Goal: Task Accomplishment & Management: Complete application form

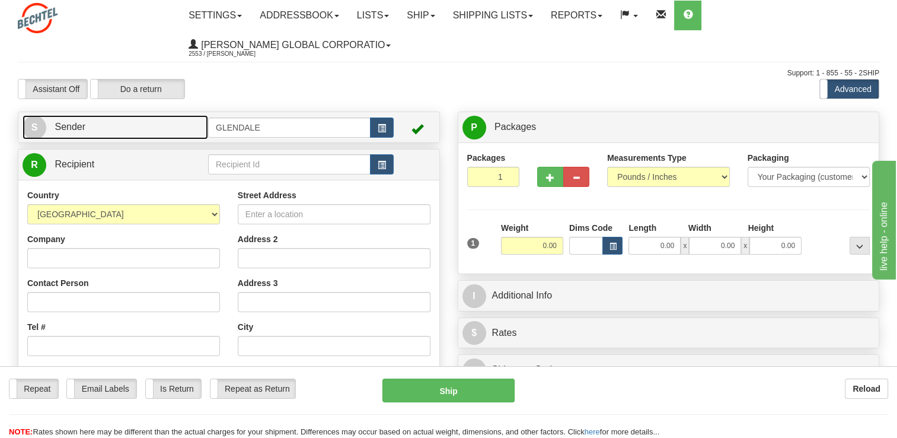
click at [165, 126] on link "S Sender" at bounding box center [116, 127] width 186 height 24
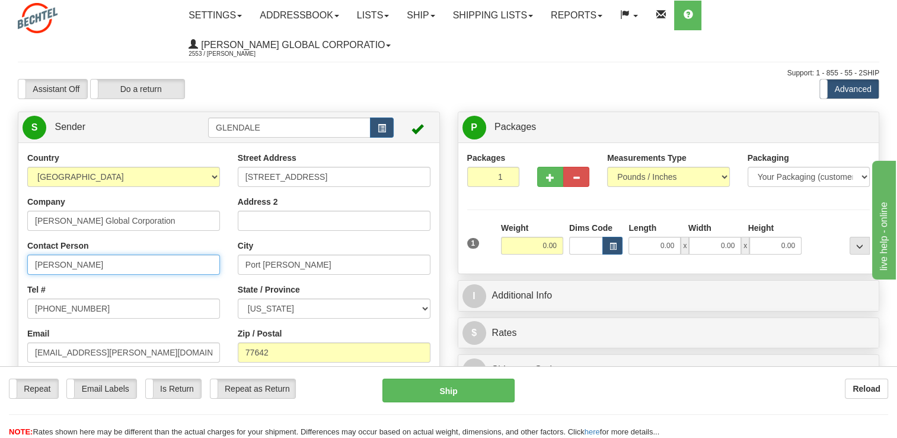
drag, startPoint x: 63, startPoint y: 262, endPoint x: 0, endPoint y: 228, distance: 71.7
click at [0, 245] on html "Training Course Close Toggle navigation Settings Shipping Preferences New Sende…" at bounding box center [448, 219] width 897 height 438
type input "[PERSON_NAME]"
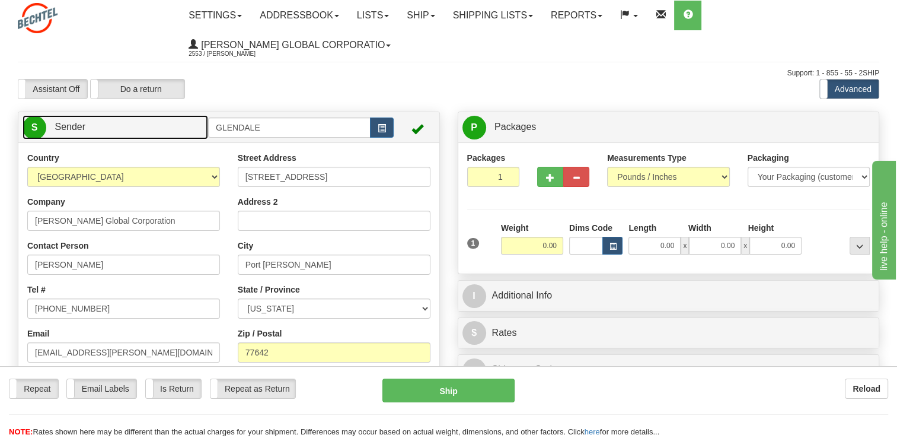
click at [161, 120] on link "S Sender" at bounding box center [116, 127] width 186 height 24
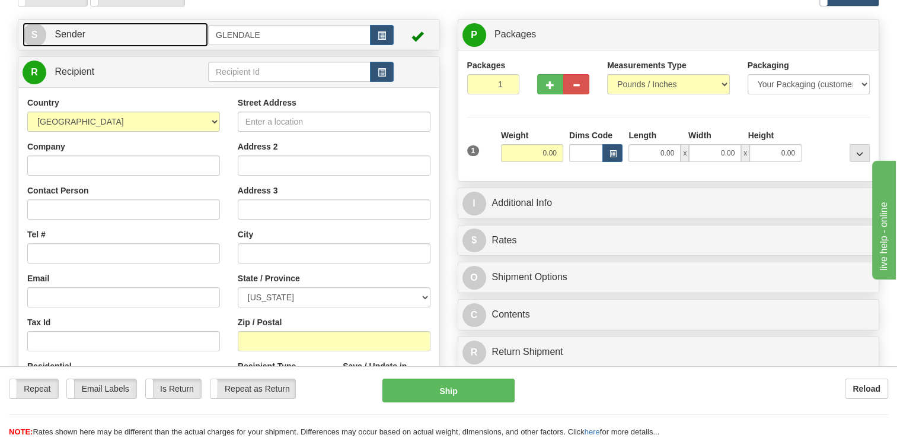
scroll to position [178, 0]
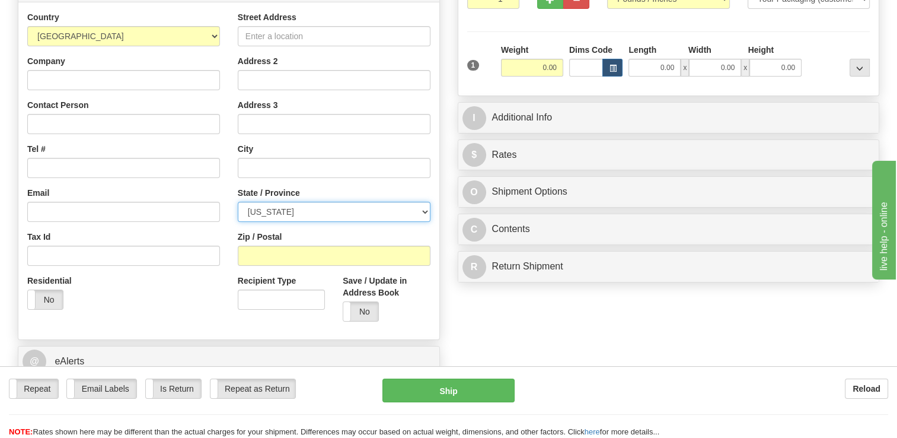
click at [310, 216] on select "[US_STATE] [US_STATE] [US_STATE] [US_STATE] Armed Forces America Armed Forces E…" at bounding box center [334, 212] width 193 height 20
select select "OH"
click at [238, 202] on select "[US_STATE] [US_STATE] [US_STATE] [US_STATE] Armed Forces America Armed Forces E…" at bounding box center [334, 212] width 193 height 20
click at [282, 244] on div "Zip / Postal" at bounding box center [334, 248] width 193 height 35
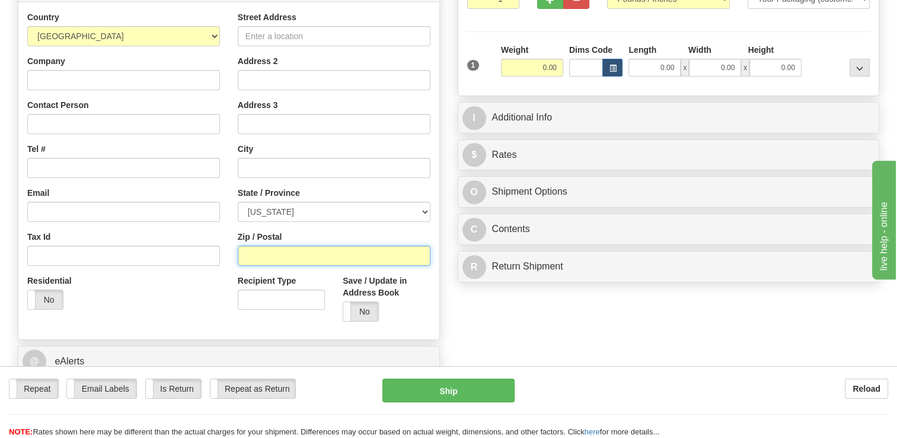
click at [282, 246] on input "Zip / Postal" at bounding box center [334, 256] width 193 height 20
type input "43031"
click at [650, 329] on div "Create a label for the return Create Pickup Without Label S" at bounding box center [448, 177] width 879 height 486
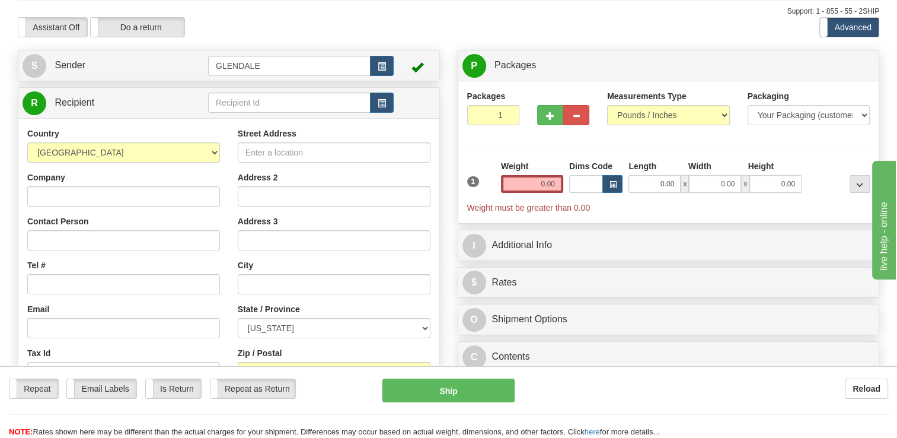
scroll to position [59, 0]
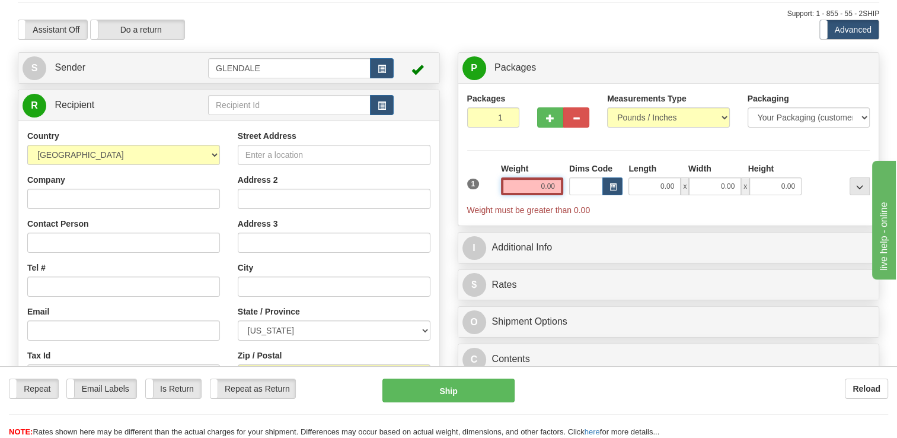
drag, startPoint x: 531, startPoint y: 185, endPoint x: 559, endPoint y: 196, distance: 29.5
click at [559, 196] on div "Weight 0.00" at bounding box center [532, 183] width 68 height 42
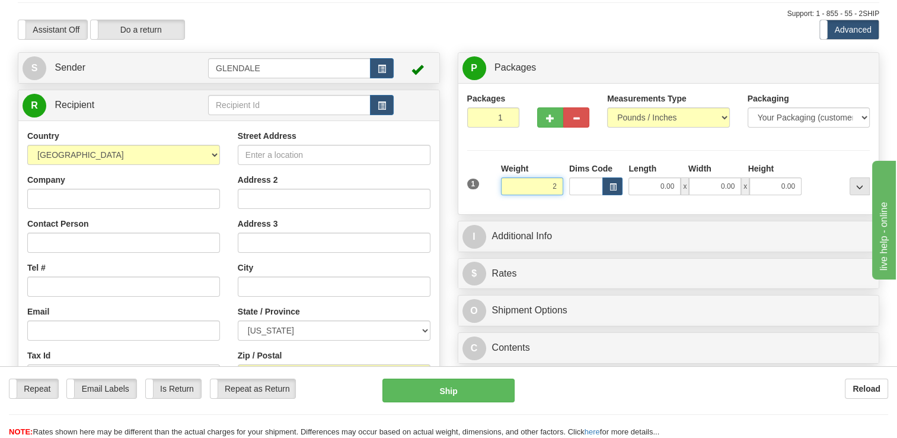
drag, startPoint x: 516, startPoint y: 186, endPoint x: 570, endPoint y: 185, distance: 54.0
click at [568, 185] on div "1 Weight 2 Dims Code Length" at bounding box center [668, 183] width 409 height 42
type input "10.00"
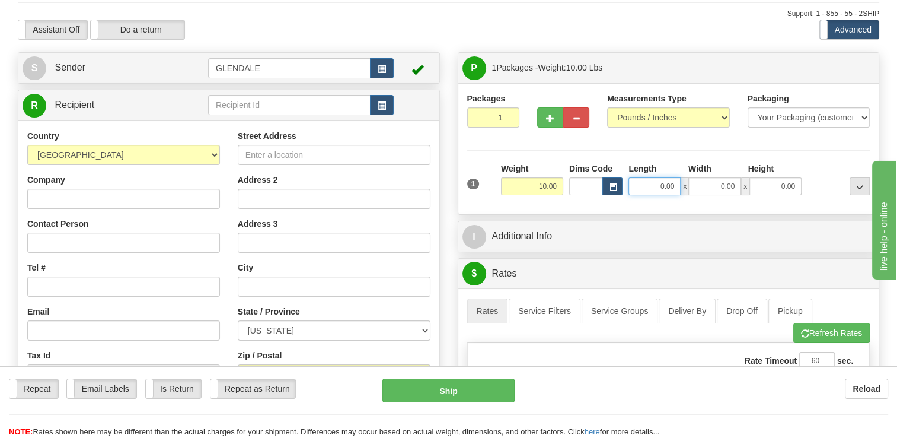
click at [660, 183] on input "0.00" at bounding box center [655, 186] width 52 height 18
type input "14.00"
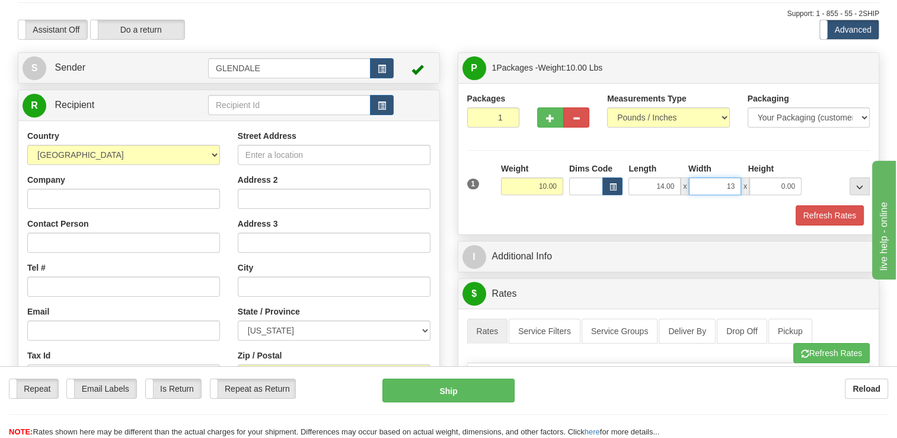
type input "13.00"
type input "3.00"
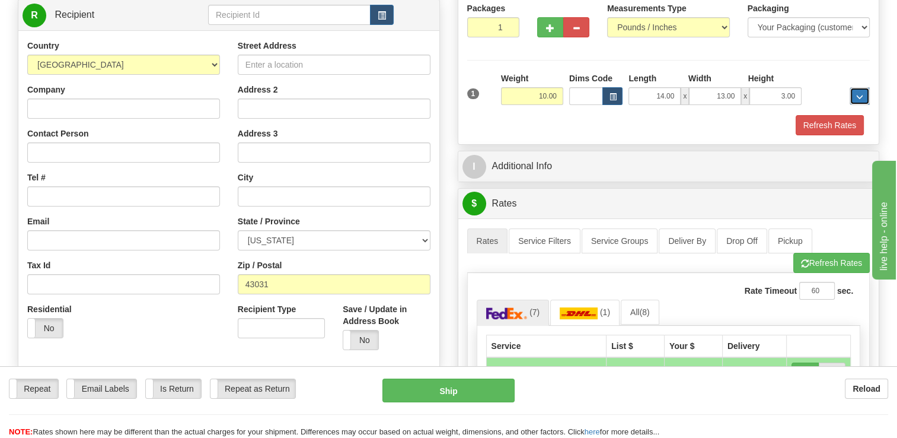
scroll to position [119, 0]
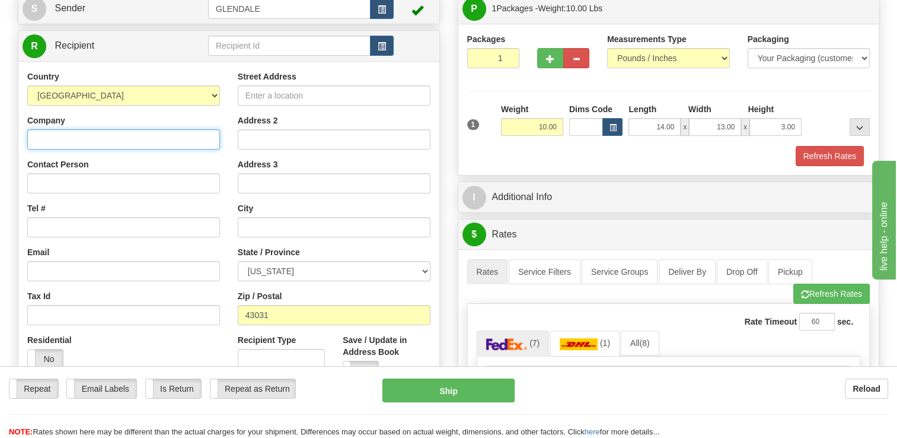
click at [63, 132] on input "Company" at bounding box center [123, 139] width 193 height 20
type input "[PERSON_NAME]"
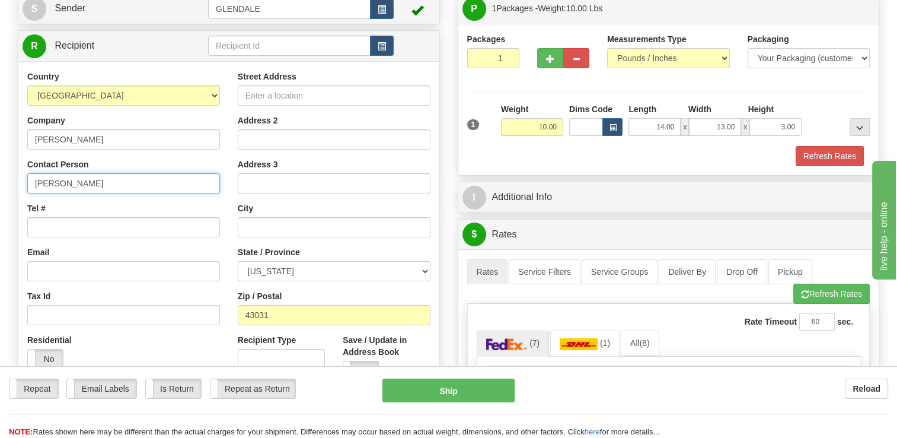
type input "[PERSON_NAME]"
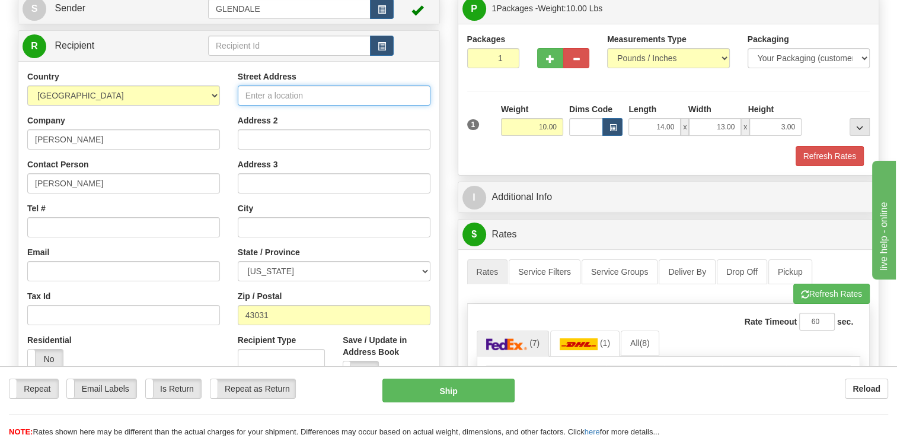
click at [357, 89] on input "Street Address" at bounding box center [334, 95] width 193 height 20
type input "[STREET_ADDRESS]"
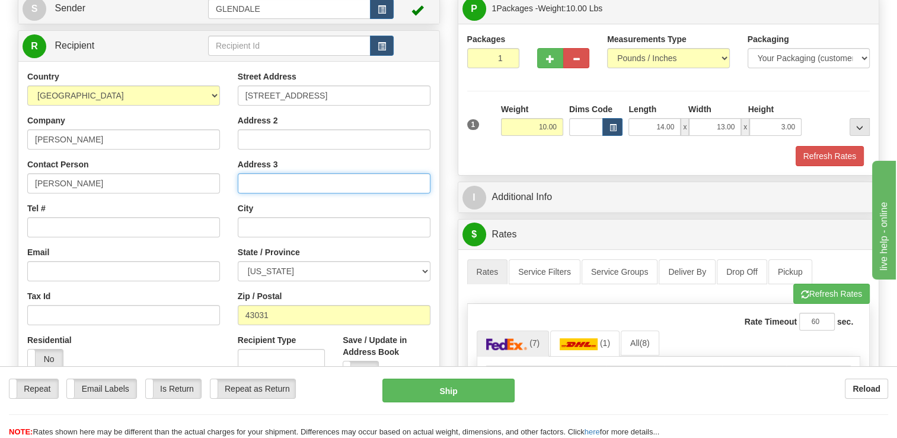
type input "[GEOGRAPHIC_DATA]"
click at [223, 126] on div "Country [GEOGRAPHIC_DATA] [GEOGRAPHIC_DATA] [GEOGRAPHIC_DATA] [GEOGRAPHIC_DATA]…" at bounding box center [123, 224] width 211 height 307
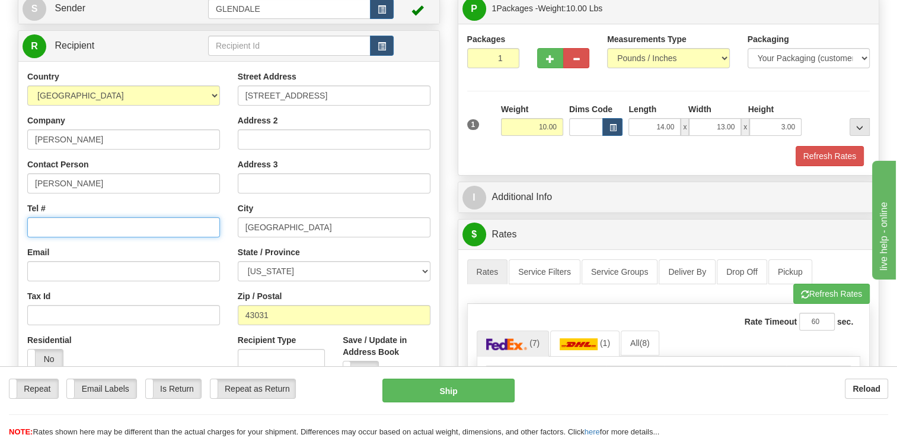
click at [63, 219] on input "Tel #" at bounding box center [123, 227] width 193 height 20
paste input "[PHONE_NUMBER]"
drag, startPoint x: 40, startPoint y: 225, endPoint x: -2, endPoint y: 212, distance: 44.6
click at [0, 212] on html "Training Course Close Toggle navigation Settings Shipping Preferences New Sende…" at bounding box center [448, 100] width 897 height 438
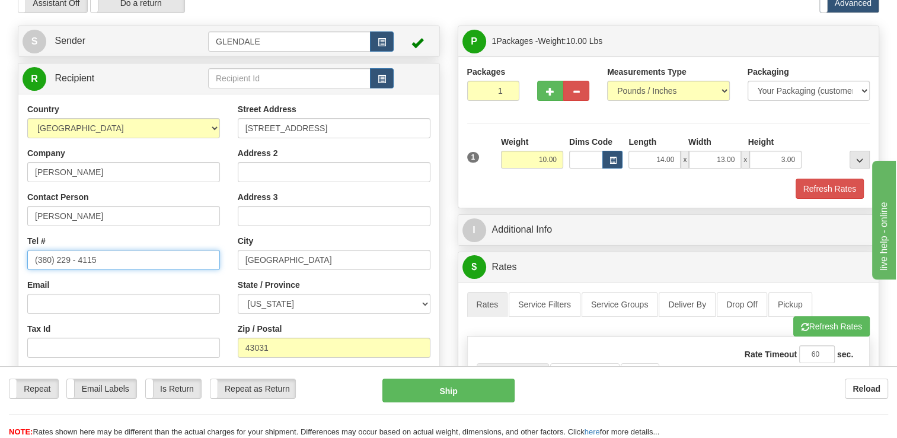
scroll to position [59, 0]
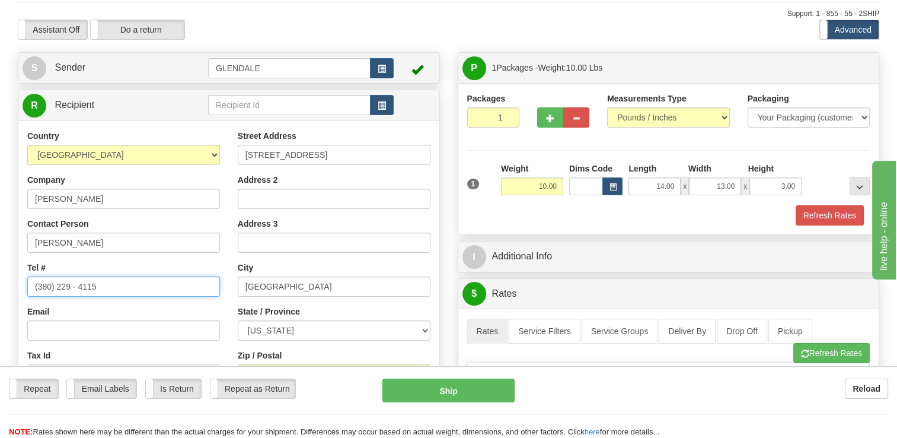
type input "(380) 229 - 4115"
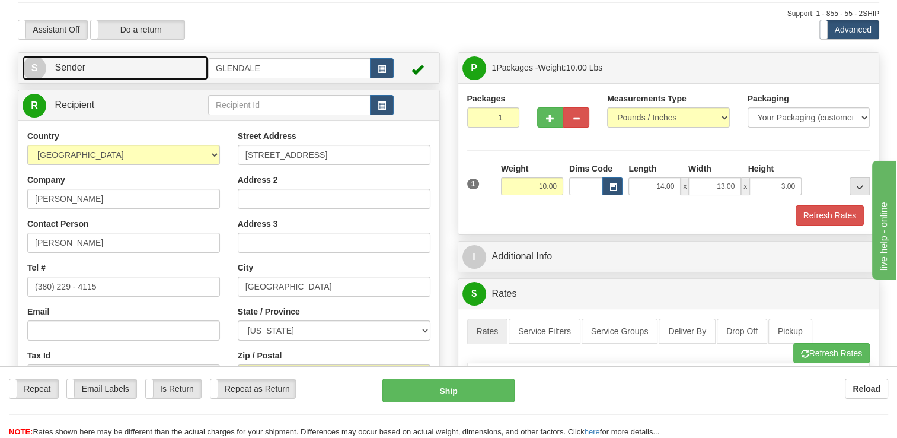
click at [141, 78] on link "S Sender" at bounding box center [116, 68] width 186 height 24
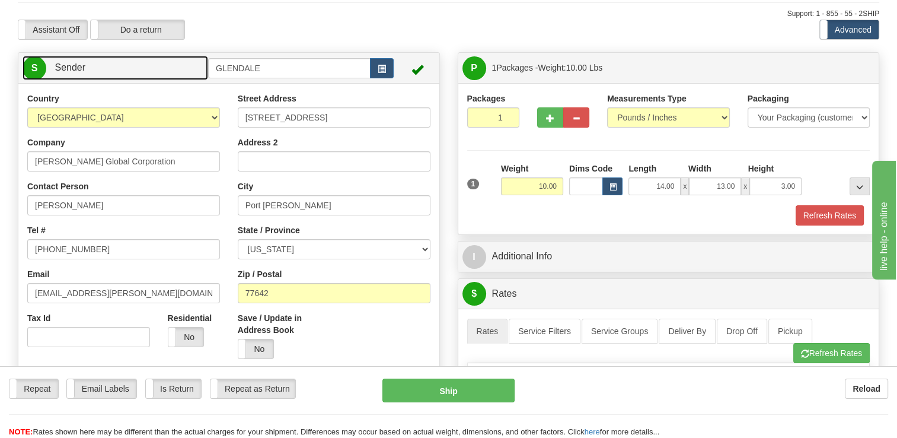
click at [138, 68] on link "S Sender" at bounding box center [116, 68] width 186 height 24
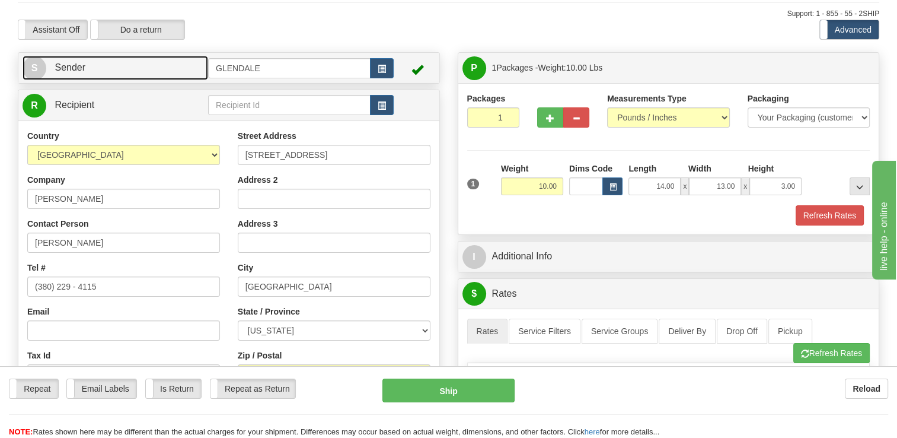
click at [100, 70] on link "S Sender" at bounding box center [116, 68] width 186 height 24
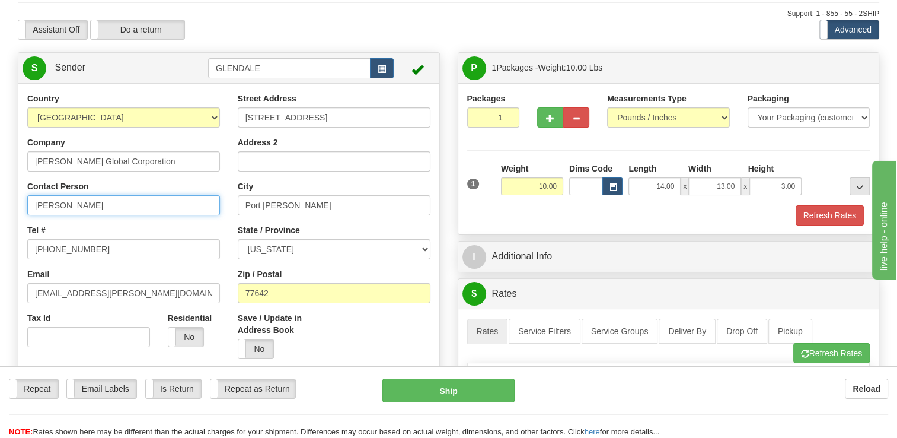
drag, startPoint x: 117, startPoint y: 196, endPoint x: -2, endPoint y: 164, distance: 124.0
click at [0, 164] on html "Training Course Close Toggle navigation Settings Shipping Preferences New Sende…" at bounding box center [448, 160] width 897 height 438
type input "C"
type input "[PERSON_NAME]"
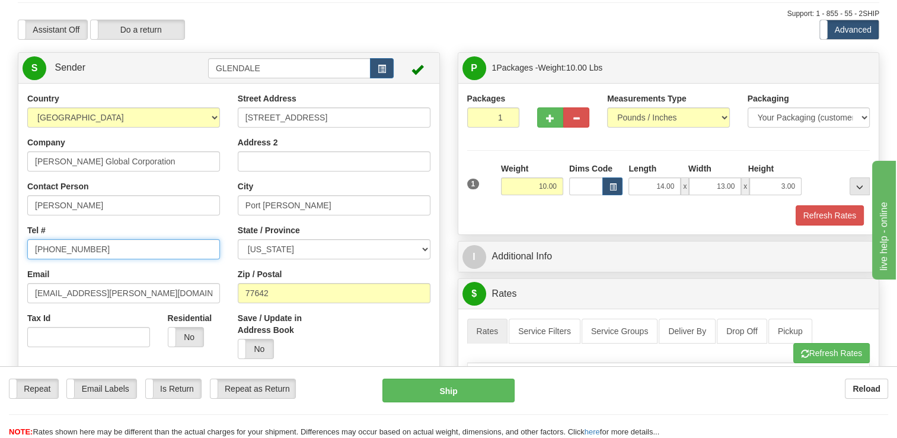
click at [82, 244] on input "[PHONE_NUMBER]" at bounding box center [123, 249] width 193 height 20
paste input "1 4092822250"
click at [68, 249] on input "1 4092822250" at bounding box center [123, 249] width 193 height 20
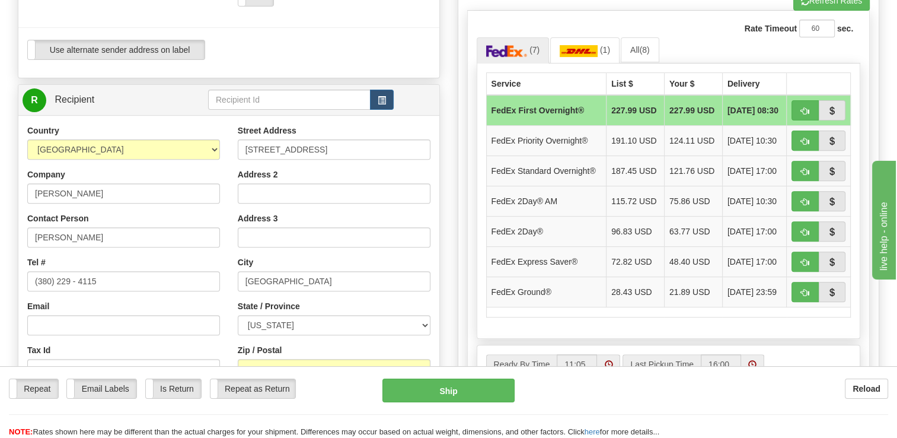
scroll to position [534, 0]
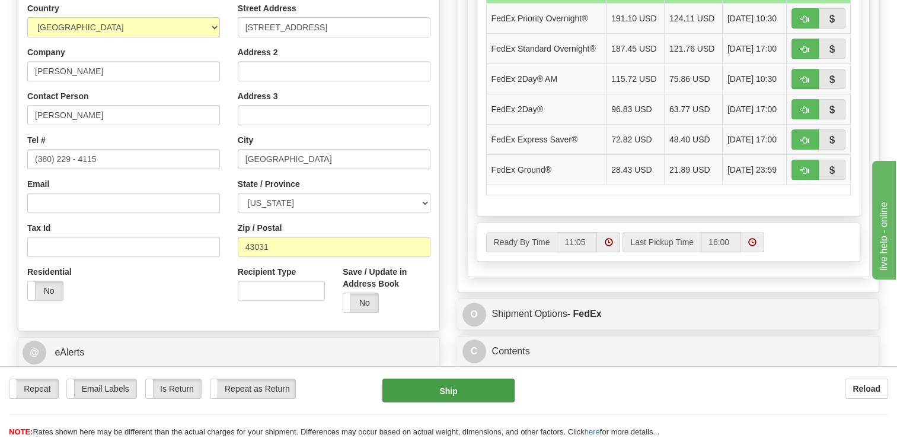
type input "1 (409) 282 - 2250"
click at [466, 393] on button "Ship" at bounding box center [449, 390] width 132 height 24
type input "06"
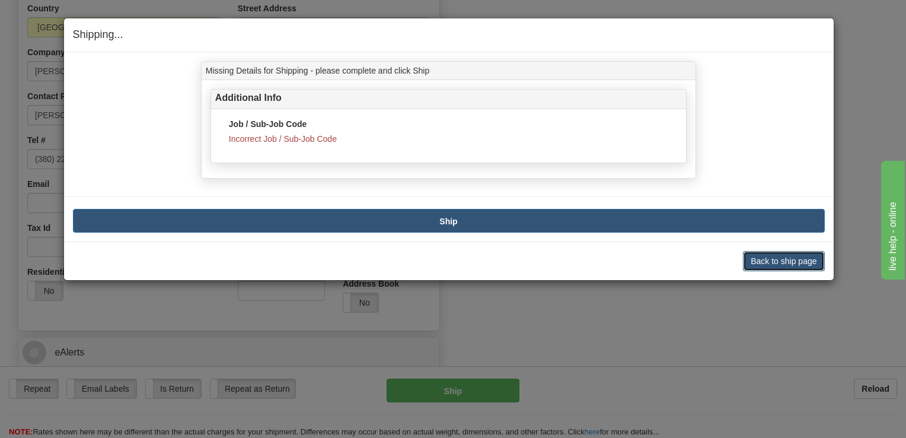
click at [804, 256] on button "Back to ship page" at bounding box center [783, 261] width 81 height 20
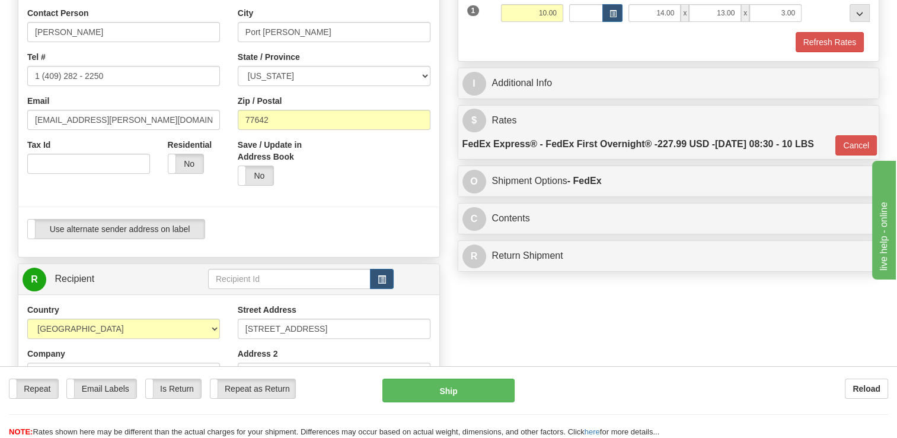
scroll to position [0, 0]
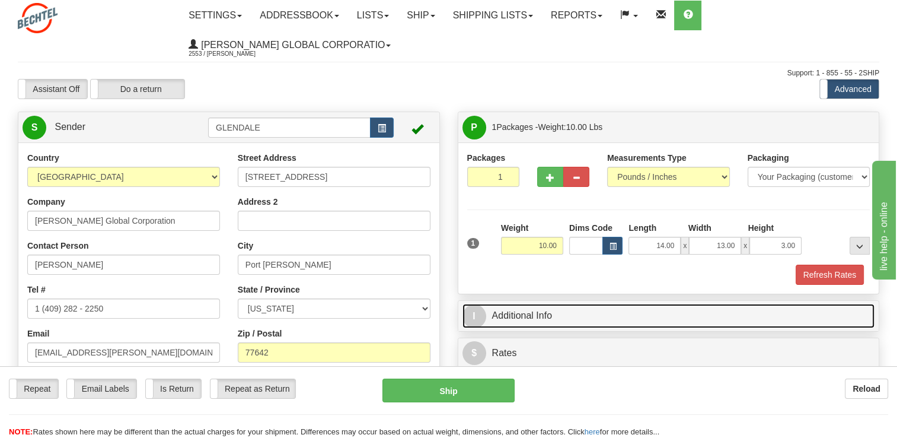
click at [527, 308] on link "I Additional Info" at bounding box center [669, 316] width 413 height 24
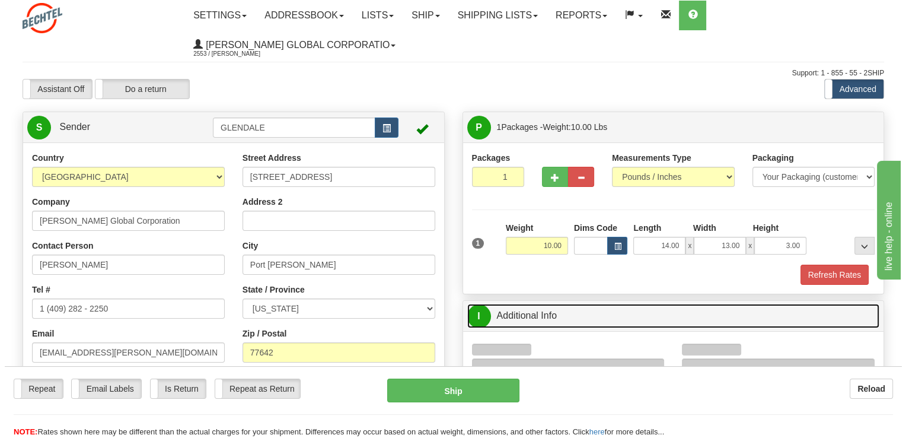
scroll to position [178, 0]
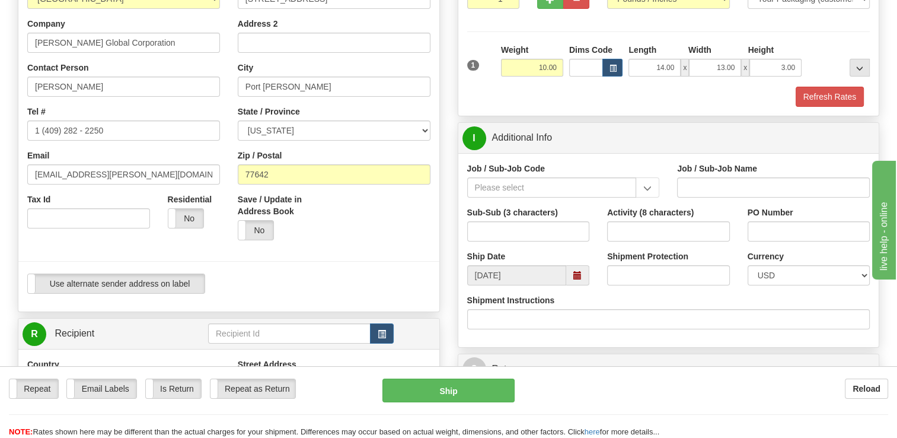
click at [540, 177] on div "Job / Sub-Job Code" at bounding box center [563, 179] width 193 height 35
click at [543, 188] on input "Job / Sub-Job Code" at bounding box center [552, 187] width 170 height 20
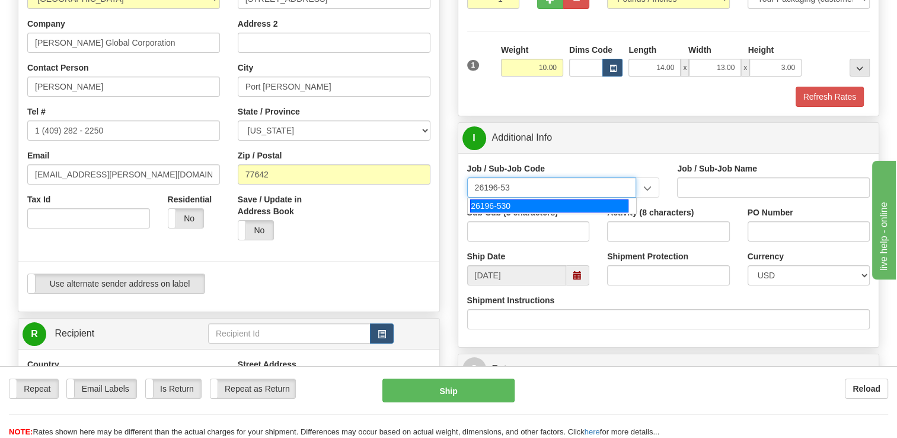
click at [488, 204] on div "26196-530" at bounding box center [549, 205] width 158 height 13
type input "26196-530"
type input "PORT [PERSON_NAME] LNG - ENERGY FIELD PROFESSIONALS"
type input "26196-530"
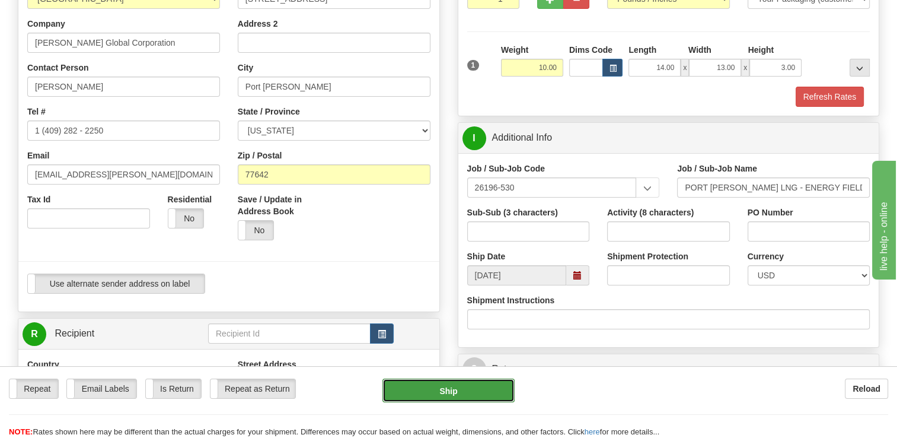
click at [436, 402] on button "Ship" at bounding box center [449, 390] width 132 height 24
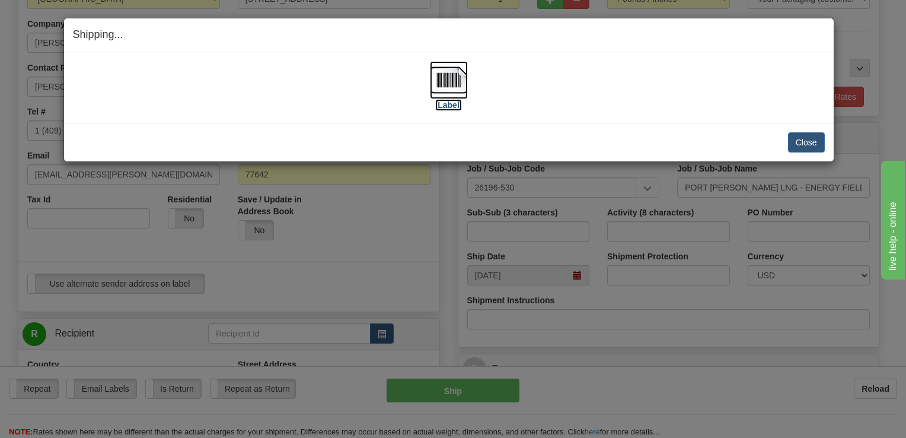
click at [446, 106] on label "[Label]" at bounding box center [448, 105] width 27 height 12
click at [714, 381] on div "Shipping... Your SHIPMENT will EXPIRE in [Label] IMPORTANT NOTICE Embassy / Con…" at bounding box center [453, 219] width 906 height 438
click at [805, 149] on button "Close" at bounding box center [806, 142] width 37 height 20
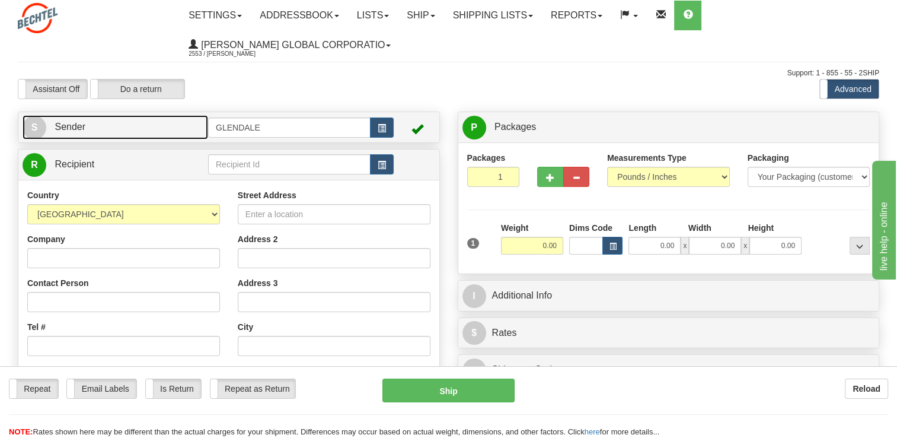
click at [145, 128] on link "S Sender" at bounding box center [116, 127] width 186 height 24
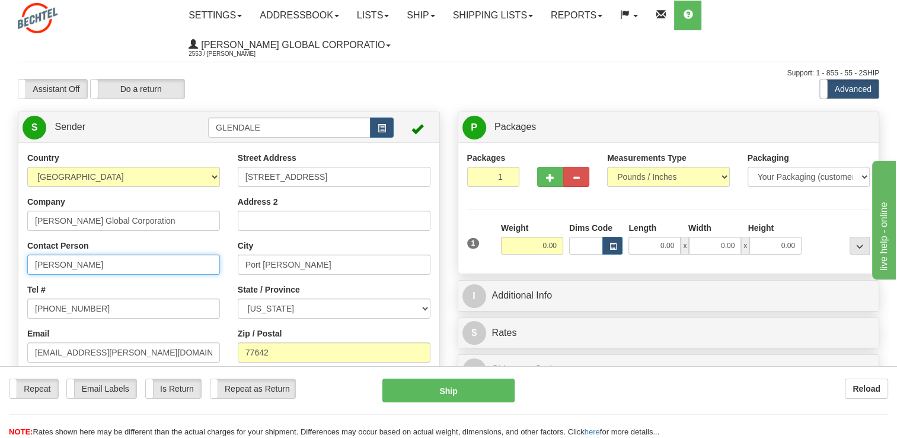
drag, startPoint x: 139, startPoint y: 267, endPoint x: 0, endPoint y: 237, distance: 142.5
click at [0, 245] on html "Training Course Close Toggle navigation Settings Shipping Preferences New Sende…" at bounding box center [448, 219] width 897 height 438
type input "Tom Conway"
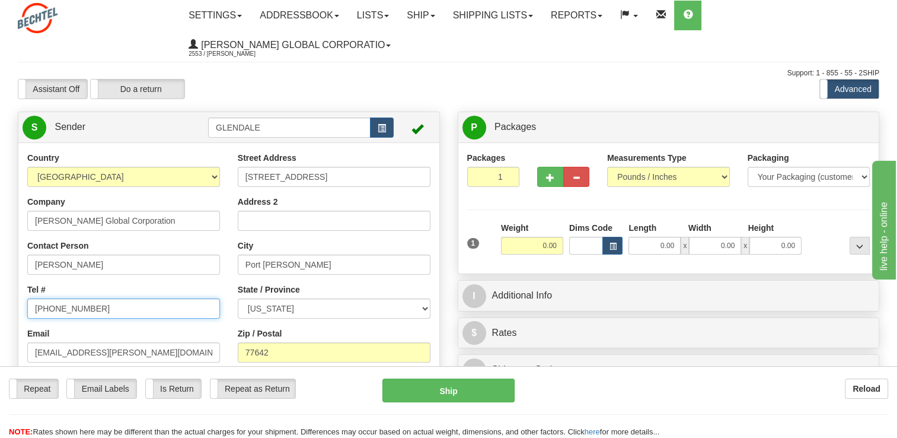
paste input "1 4092822250"
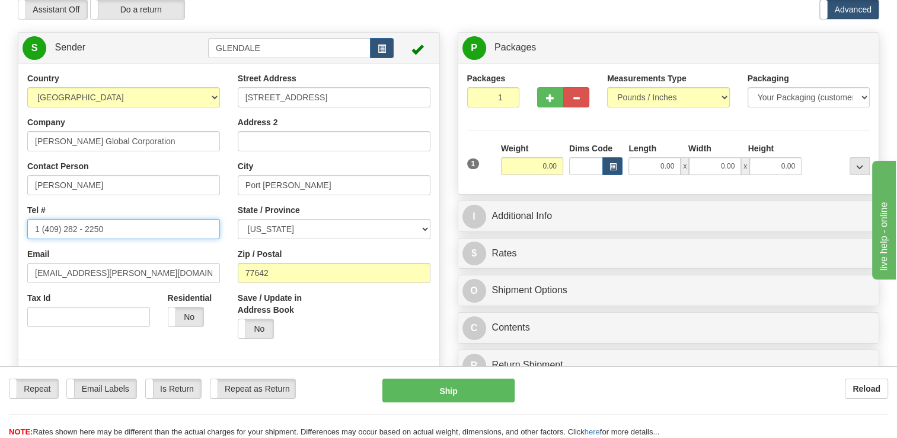
scroll to position [178, 0]
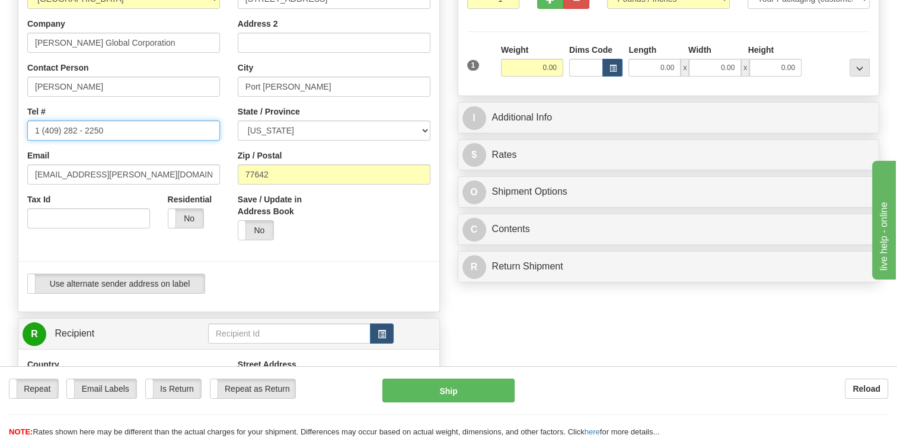
type input "1 (409) 282 - 2250"
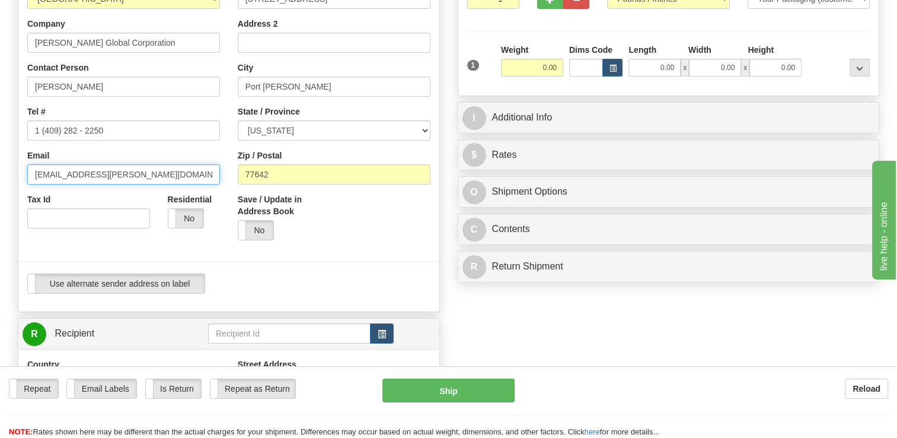
drag, startPoint x: -2, startPoint y: 165, endPoint x: 0, endPoint y: 129, distance: 36.8
click at [0, 143] on html "Training Course Close Toggle navigation Settings Shipping Preferences New Sende…" at bounding box center [448, 41] width 897 height 438
type input "tjconway@bechtel.com"
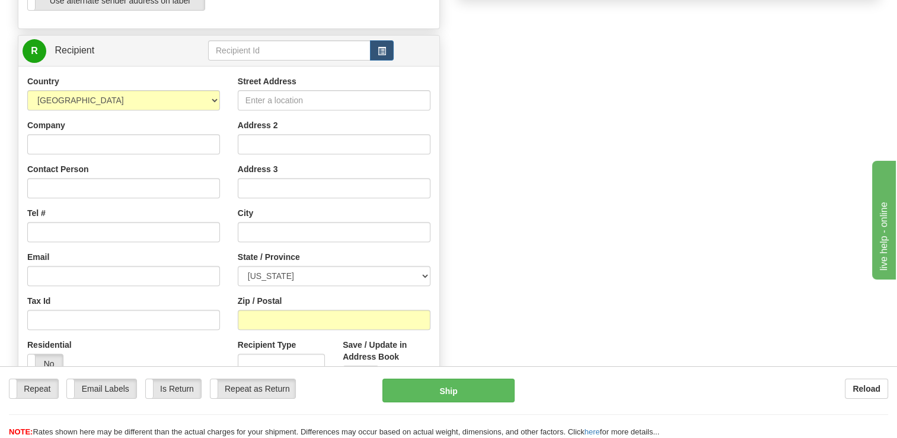
scroll to position [415, 0]
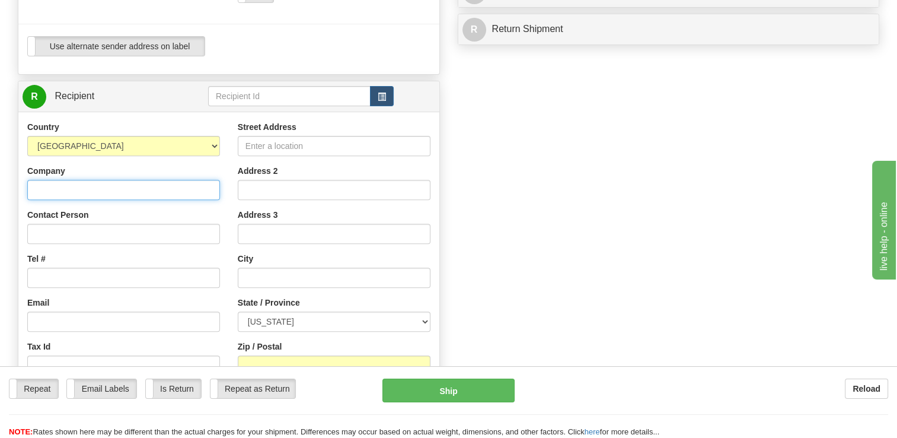
click at [87, 181] on input "Company" at bounding box center [123, 190] width 193 height 20
type input "[PERSON_NAME]"
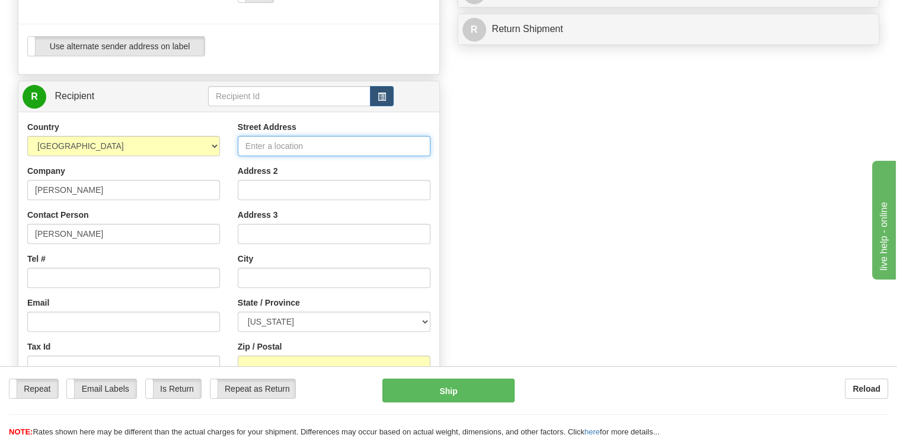
type input "[STREET_ADDRESS]"
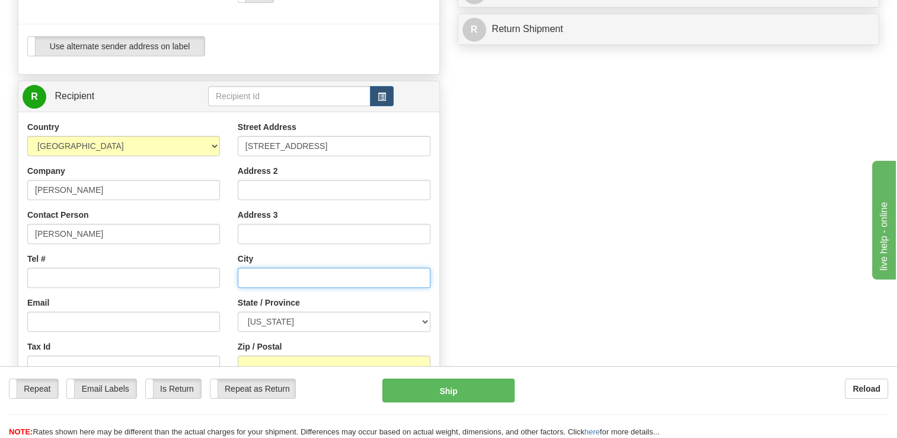
type input "[GEOGRAPHIC_DATA]"
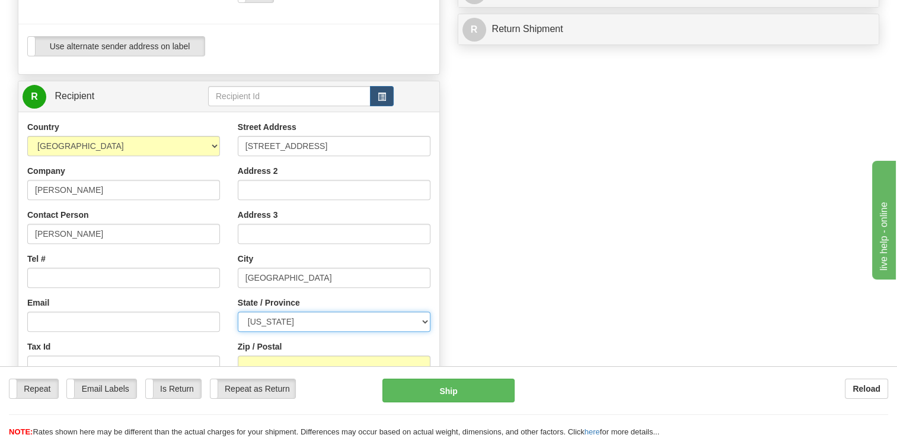
select select "OH"
type input "43031"
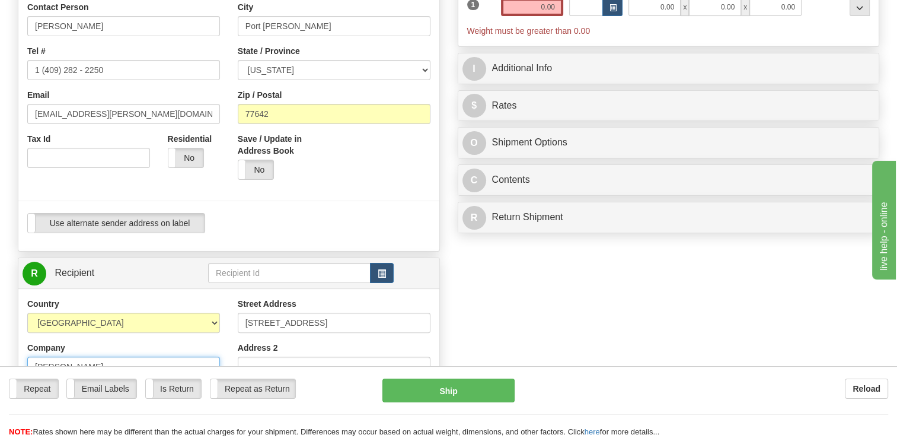
scroll to position [237, 0]
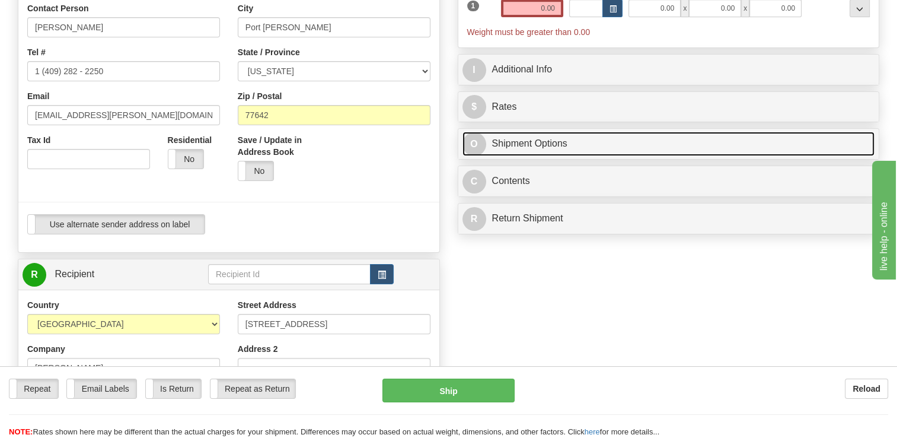
click at [527, 152] on link "O Shipment Options" at bounding box center [669, 144] width 413 height 24
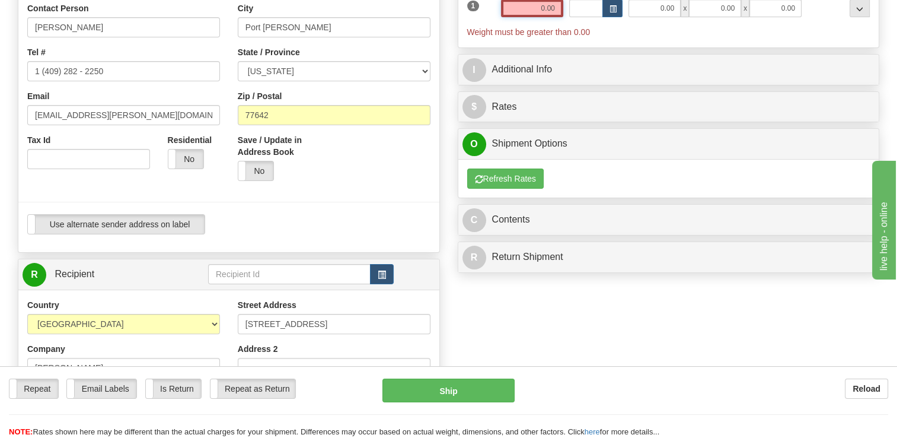
drag, startPoint x: 529, startPoint y: 12, endPoint x: 591, endPoint y: 28, distance: 64.3
click at [591, 28] on div "1 Weight 0.00 Dims Code 0.00" at bounding box center [668, 11] width 409 height 53
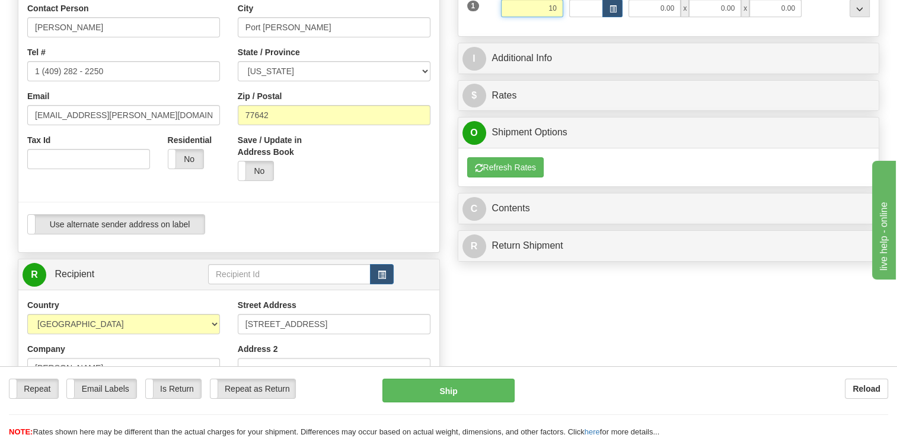
type input "10.00"
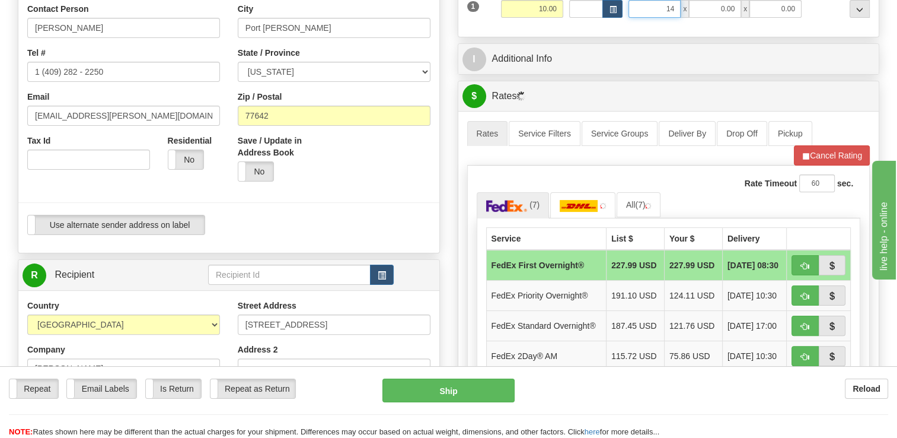
type input "14.00"
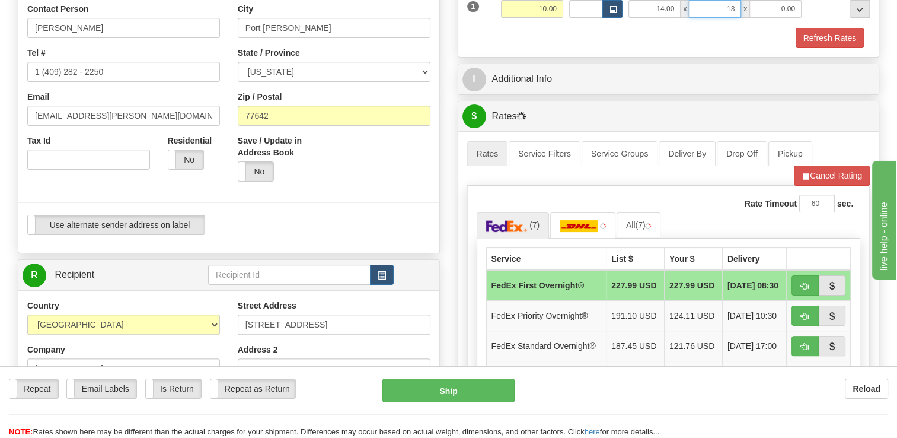
type input "13.00"
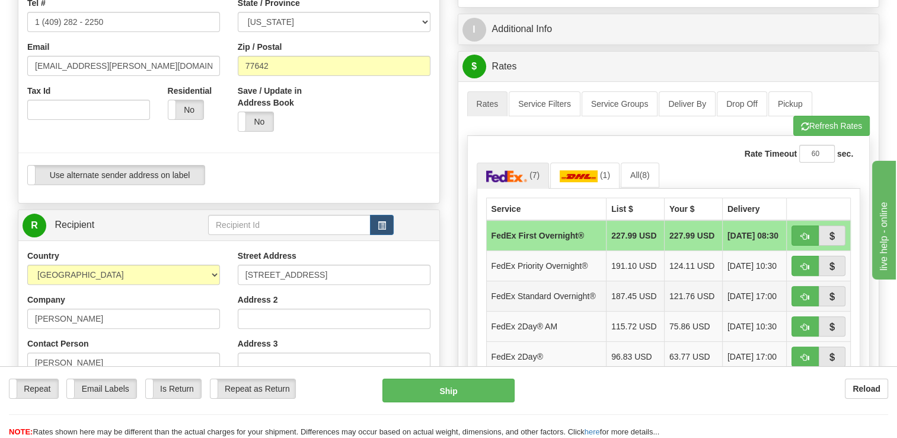
scroll to position [415, 0]
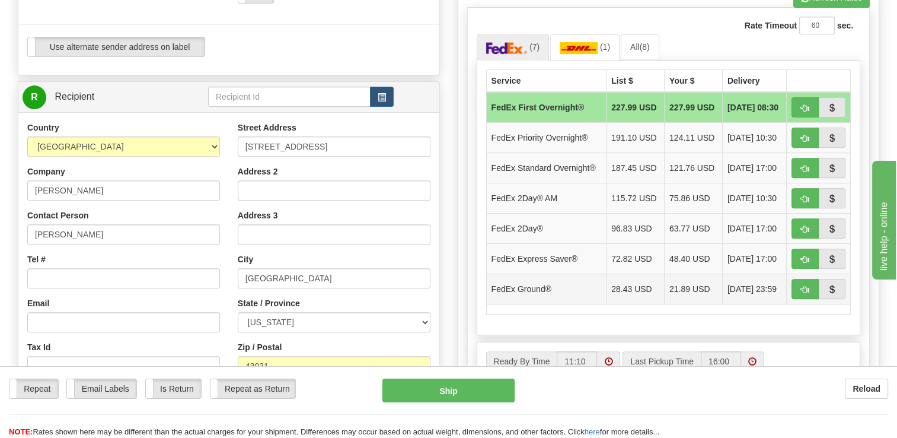
type input "3.00"
click at [559, 288] on td "FedEx Ground®" at bounding box center [546, 288] width 120 height 30
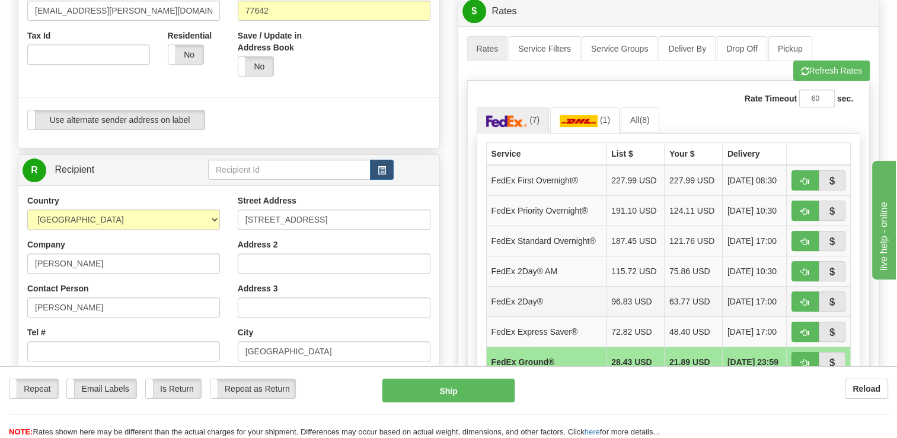
scroll to position [237, 0]
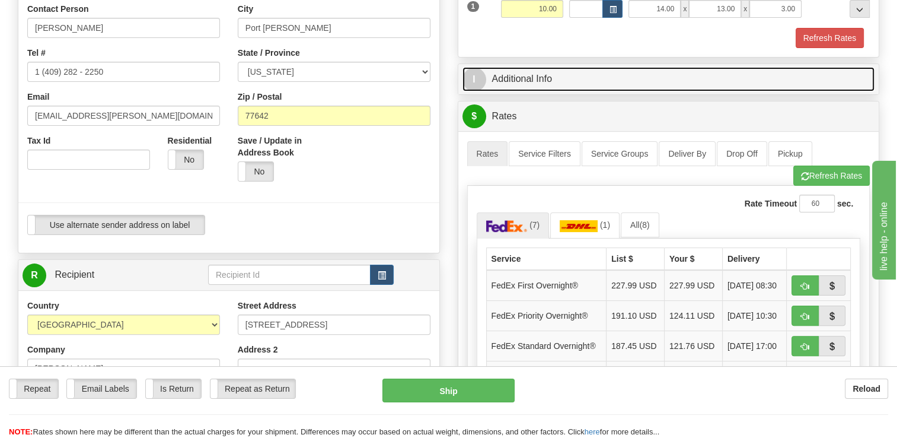
click at [538, 80] on link "I Additional Info" at bounding box center [669, 79] width 413 height 24
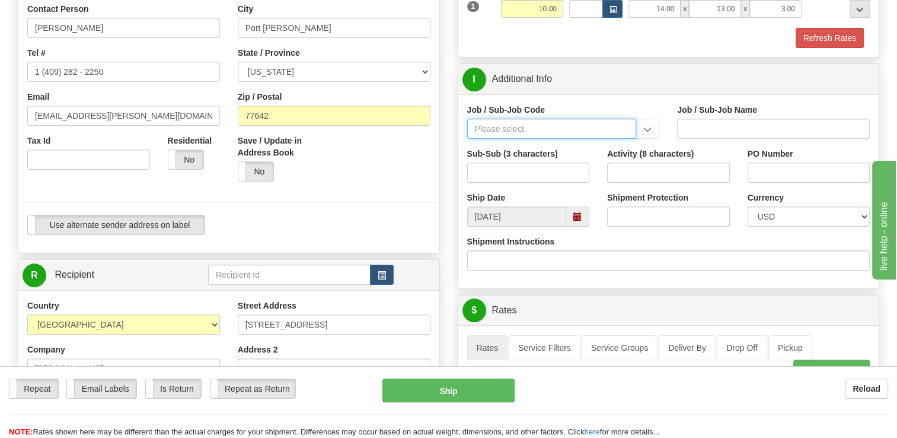
click at [536, 127] on input "Job / Sub-Job Code" at bounding box center [552, 129] width 170 height 20
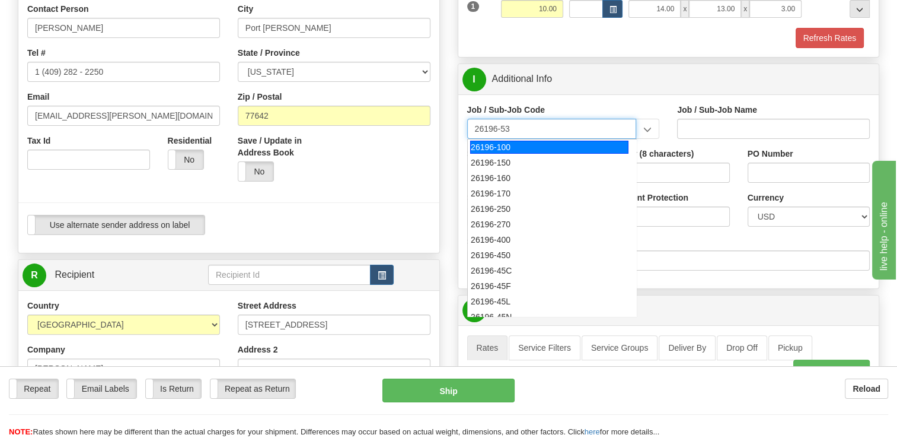
type input "26196-530"
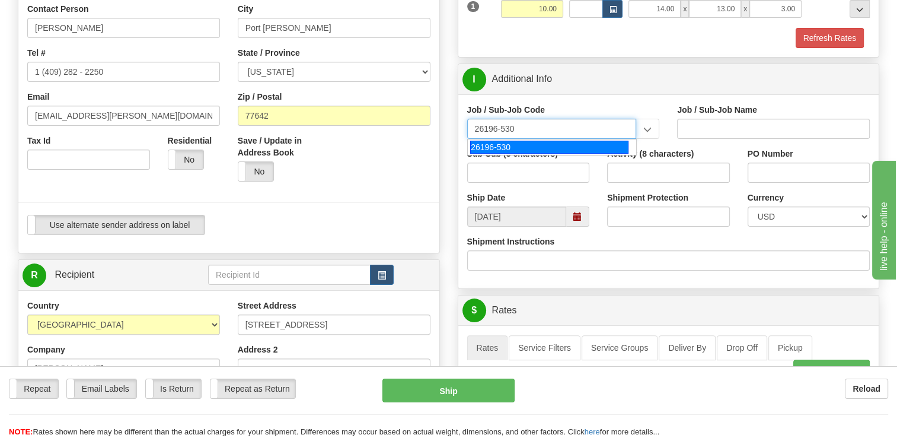
click at [603, 144] on div "26196-530" at bounding box center [549, 147] width 158 height 13
type input "PORT [PERSON_NAME] LNG - ENERGY FIELD PROFESSIONALS"
type input "26196-530"
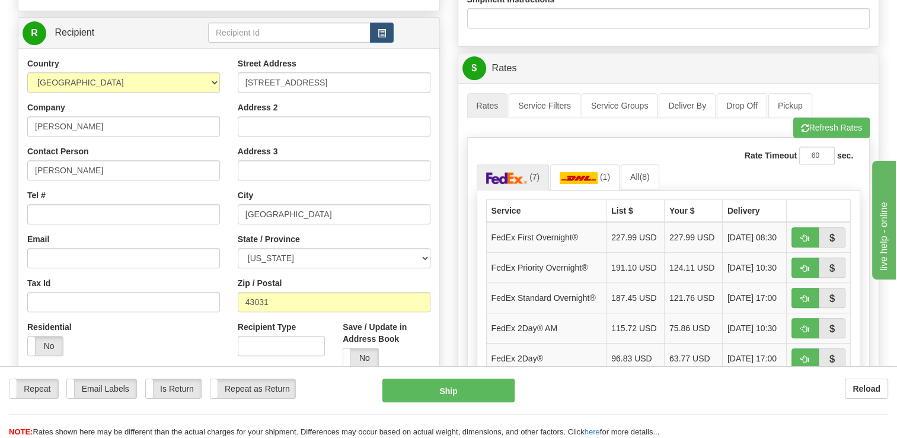
scroll to position [474, 0]
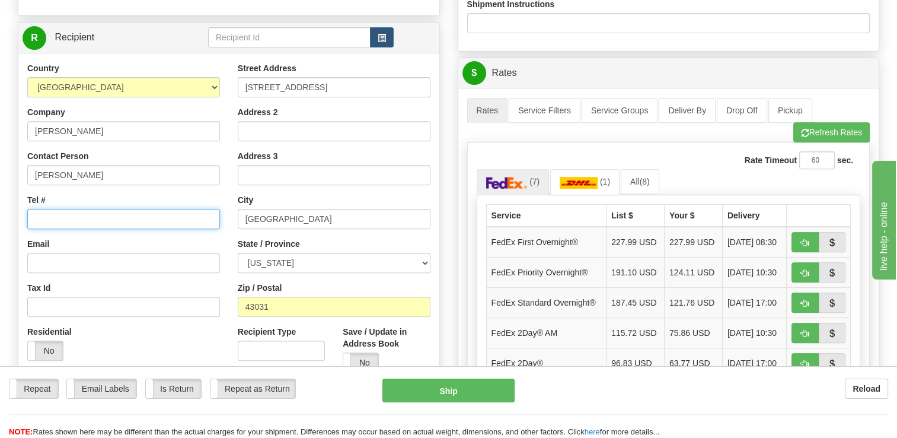
click at [59, 222] on input "Tel #" at bounding box center [123, 219] width 193 height 20
type input "1 (380) 229-4115"
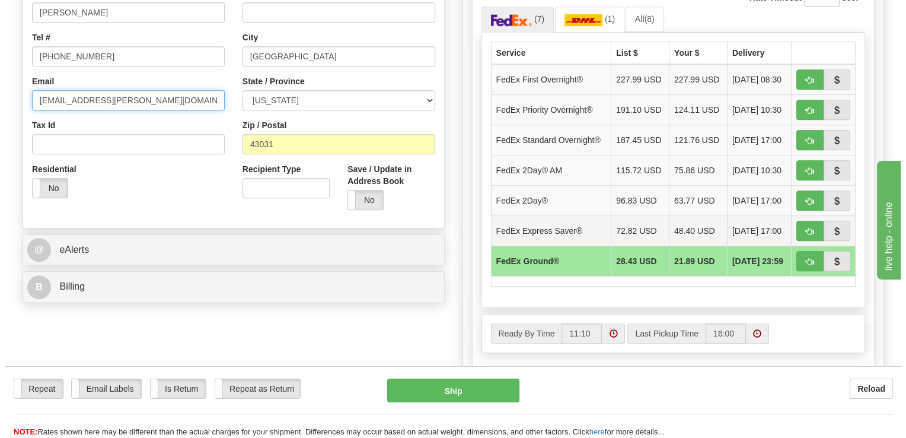
scroll to position [652, 0]
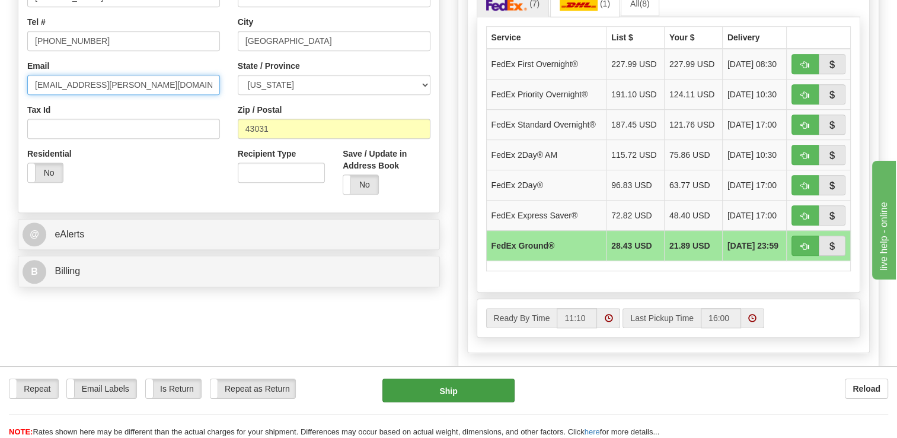
type input "kbrown6@bechtel.com"
click at [431, 392] on button "Ship" at bounding box center [449, 390] width 132 height 24
type input "92"
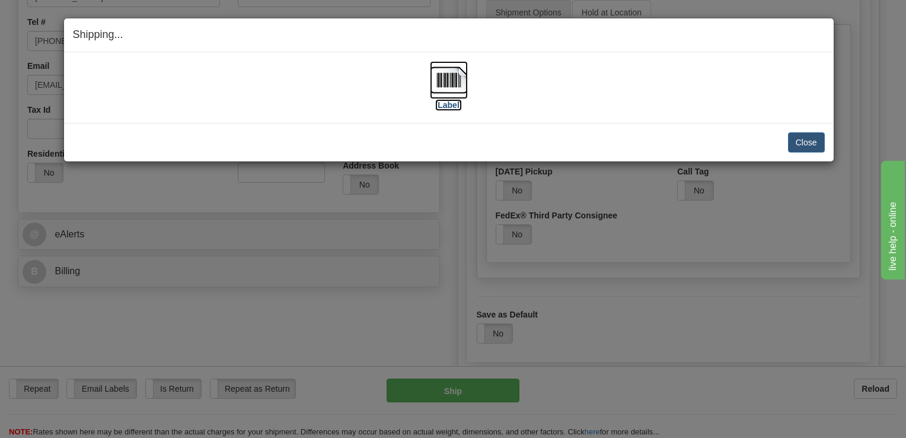
click at [450, 101] on label "[Label]" at bounding box center [448, 105] width 27 height 12
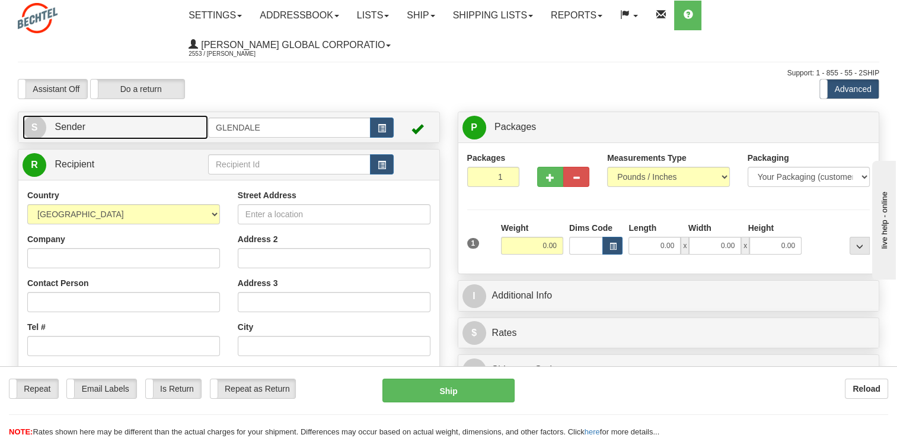
click at [115, 138] on link "S Sender" at bounding box center [116, 127] width 186 height 24
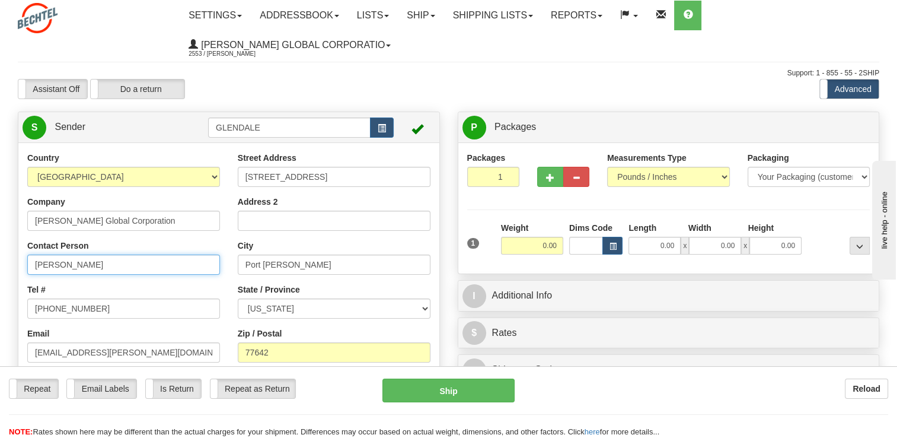
drag, startPoint x: 155, startPoint y: 266, endPoint x: 0, endPoint y: 254, distance: 155.2
click at [0, 255] on html "Training Course Close Toggle navigation Settings Shipping Preferences New Sende…" at bounding box center [448, 219] width 897 height 438
type input "t"
type input "Tom Conway"
type input "[PERSON_NAME]"
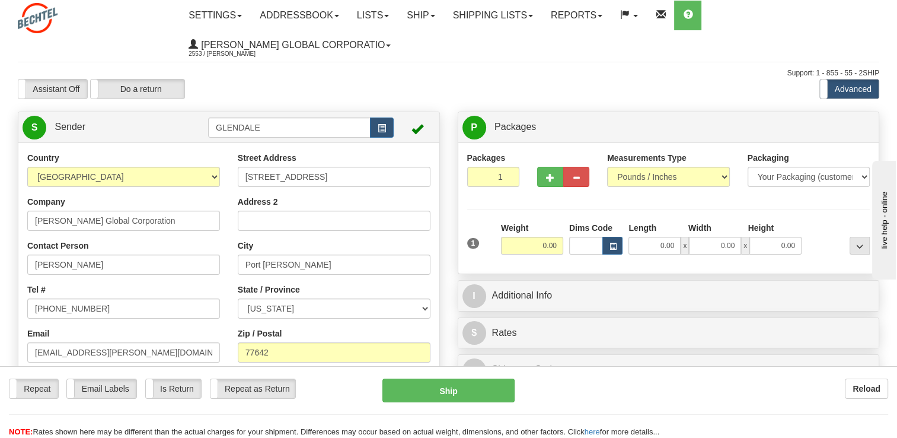
type input "[PERSON_NAME]"
type input "kbrown6@bechtel.com"
type input "[STREET_ADDRESS]"
type input "[GEOGRAPHIC_DATA]"
select select "OH"
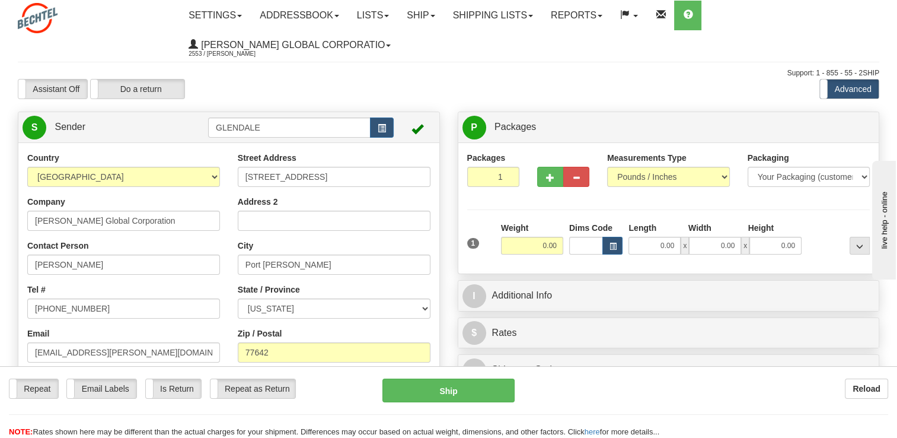
type input "43031"
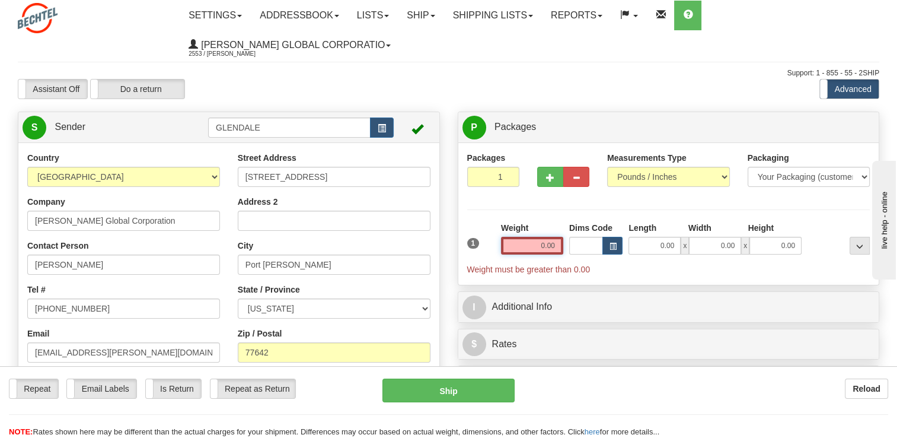
drag, startPoint x: 533, startPoint y: 243, endPoint x: 606, endPoint y: 269, distance: 77.5
click at [606, 269] on div "1 Weight 0.00 Dims Code 0.00" at bounding box center [668, 248] width 409 height 53
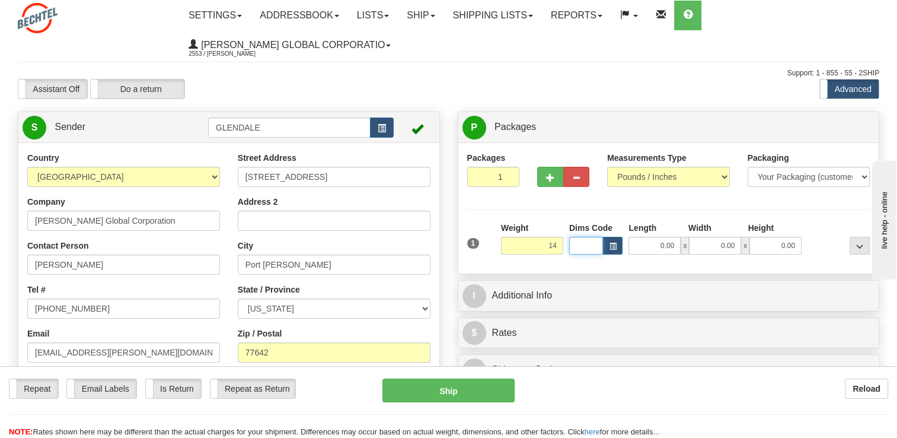
type input "14.00"
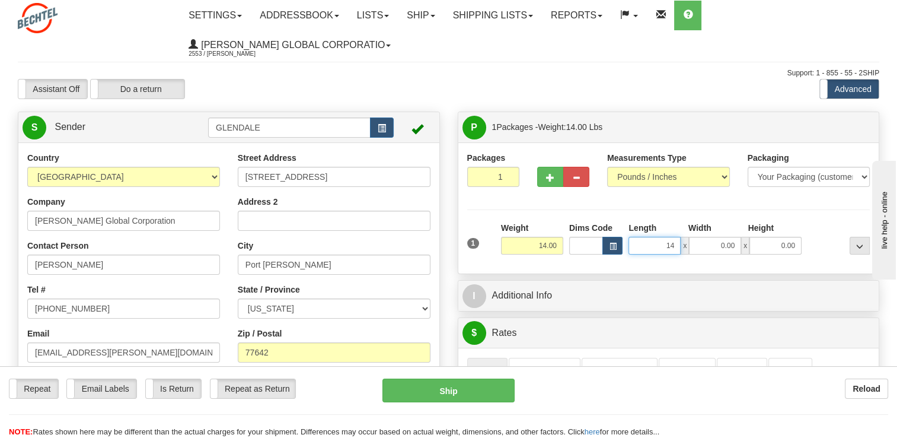
type input "14.00"
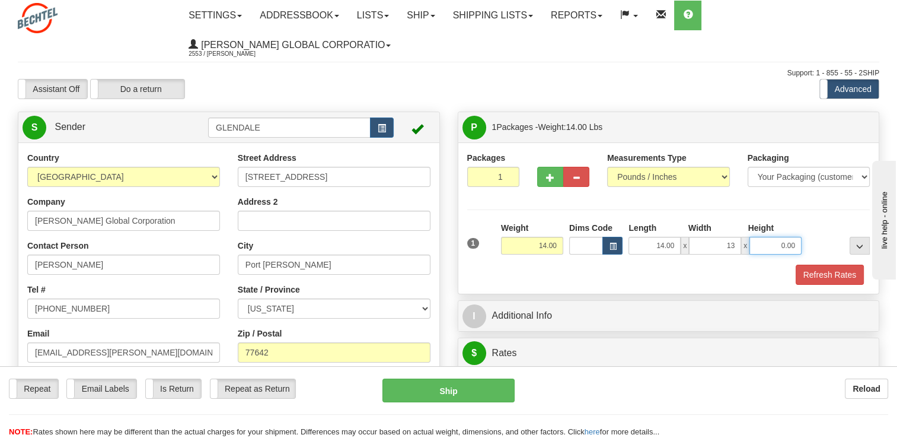
type input "13.00"
type input "3.00"
drag, startPoint x: 529, startPoint y: 246, endPoint x: 578, endPoint y: 254, distance: 49.3
click at [578, 253] on div "1 Weight 14.00 Dims Code x x" at bounding box center [668, 243] width 409 height 42
type input "10.00"
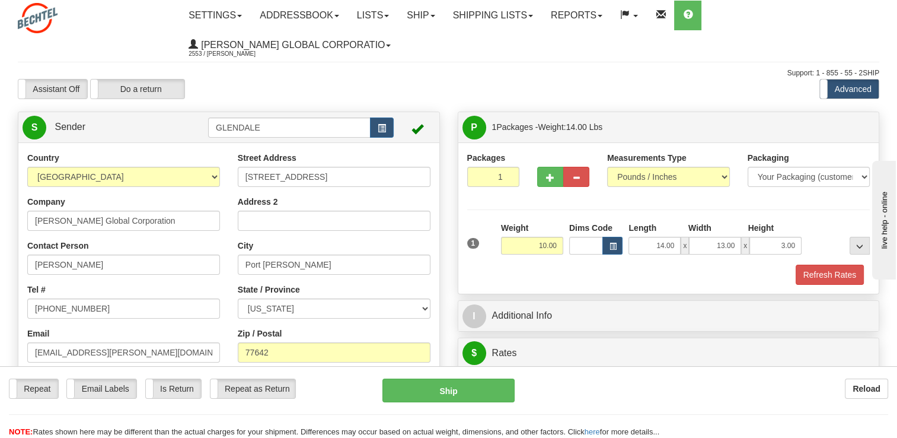
click at [593, 273] on div "Refresh Rates" at bounding box center [668, 275] width 409 height 20
drag, startPoint x: 60, startPoint y: 354, endPoint x: 0, endPoint y: 340, distance: 62.0
click at [0, 343] on html "Training Course Close Toggle navigation Settings Shipping Preferences New Sende…" at bounding box center [448, 219] width 897 height 438
type input "tjconway@bechtel.com"
drag, startPoint x: 66, startPoint y: 310, endPoint x: 0, endPoint y: 321, distance: 67.5
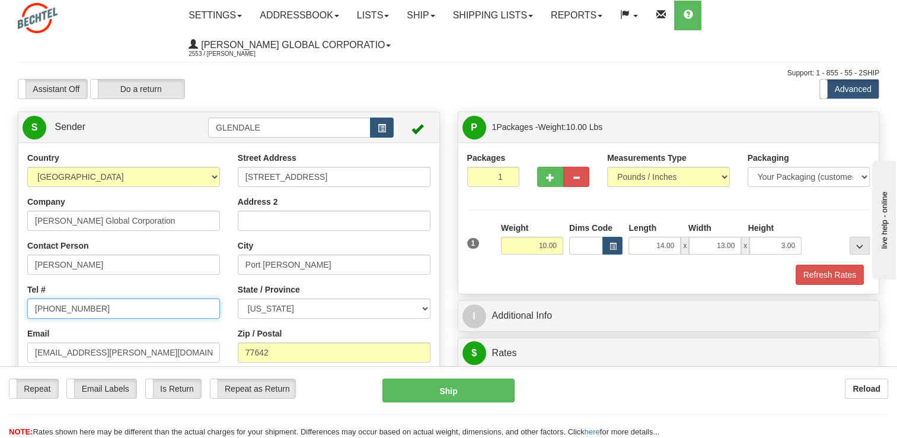
click at [0, 317] on html "Training Course Close Toggle navigation Settings Shipping Preferences New Sende…" at bounding box center [448, 219] width 897 height 438
paste input "1 4092822250"
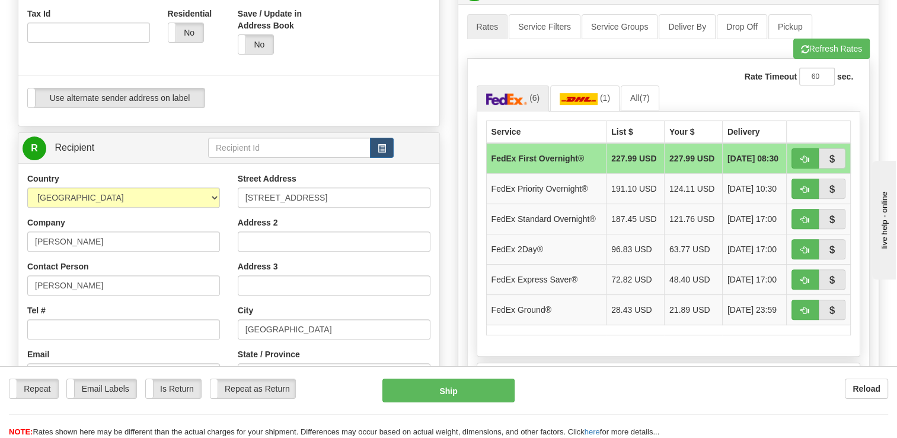
scroll to position [474, 0]
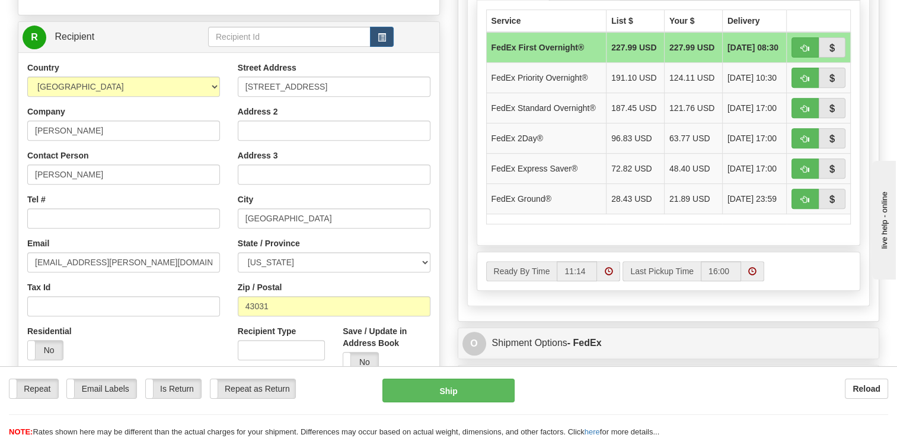
type input "1 (409) 282 - 2250"
drag, startPoint x: 310, startPoint y: 218, endPoint x: -2, endPoint y: 198, distance: 312.6
type input "Johnstown"
click at [533, 198] on td "FedEx Ground®" at bounding box center [546, 198] width 120 height 30
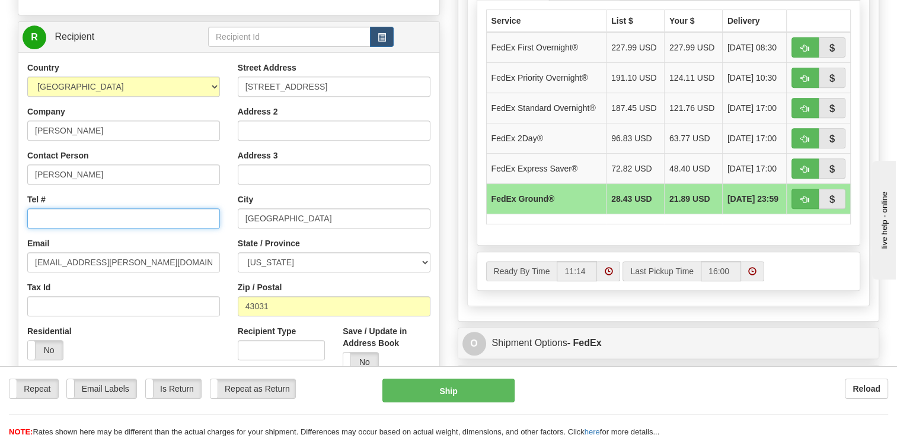
click at [50, 219] on input "Tel #" at bounding box center [123, 218] width 193 height 20
type input "1"
type input "1 (380) 229-4115"
click at [79, 236] on div "Country [GEOGRAPHIC_DATA] [GEOGRAPHIC_DATA] [GEOGRAPHIC_DATA] [GEOGRAPHIC_DATA]…" at bounding box center [123, 215] width 211 height 307
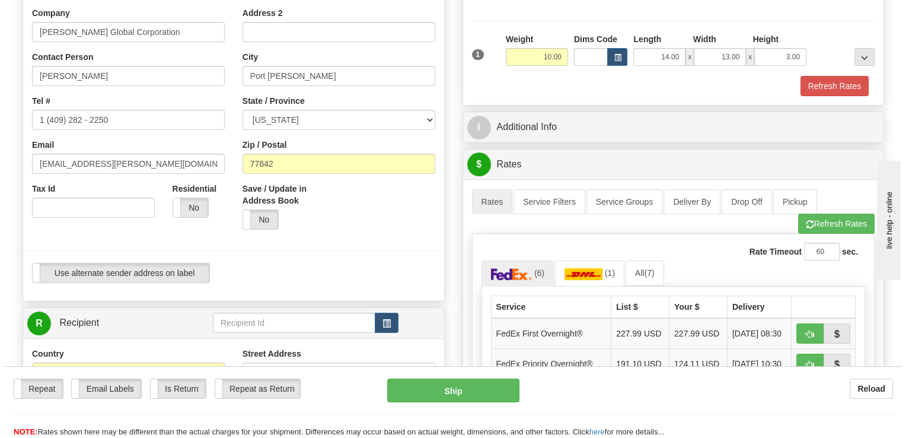
scroll to position [356, 0]
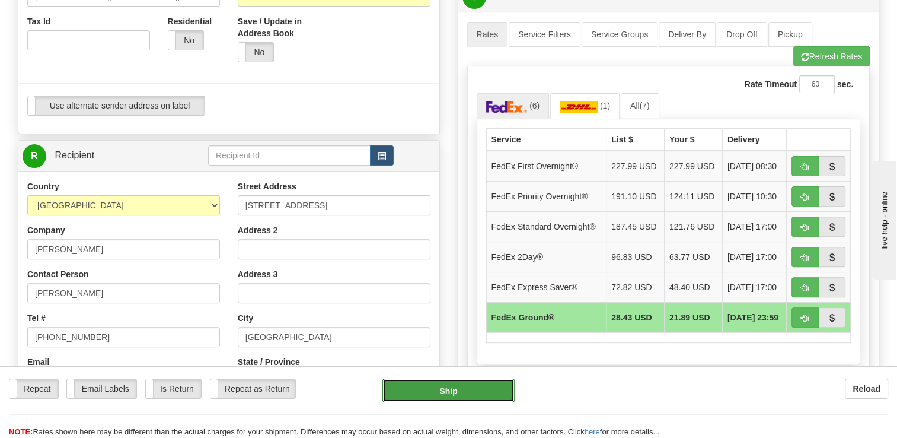
click at [455, 393] on button "Ship" at bounding box center [449, 390] width 132 height 24
type input "92"
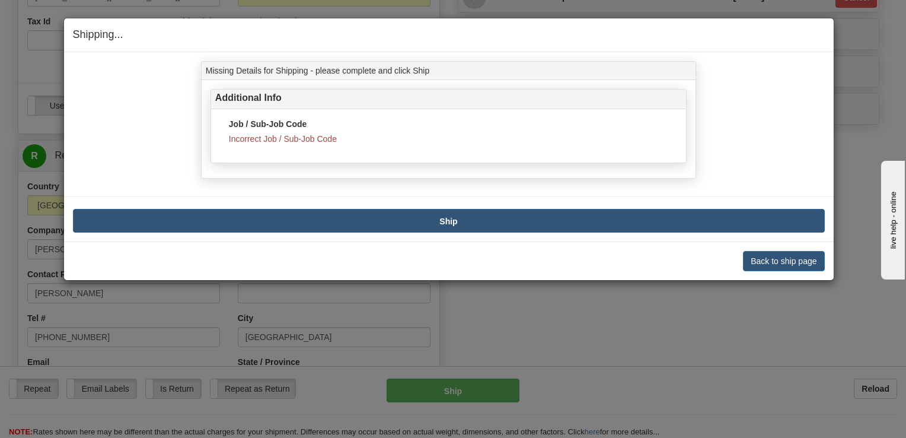
click at [778, 248] on div "Back to ship page Cancel Cancel Shipment and Quit Pickup Quit Pickup ONLY" at bounding box center [449, 260] width 770 height 39
click at [775, 262] on button "Back to ship page" at bounding box center [783, 261] width 81 height 20
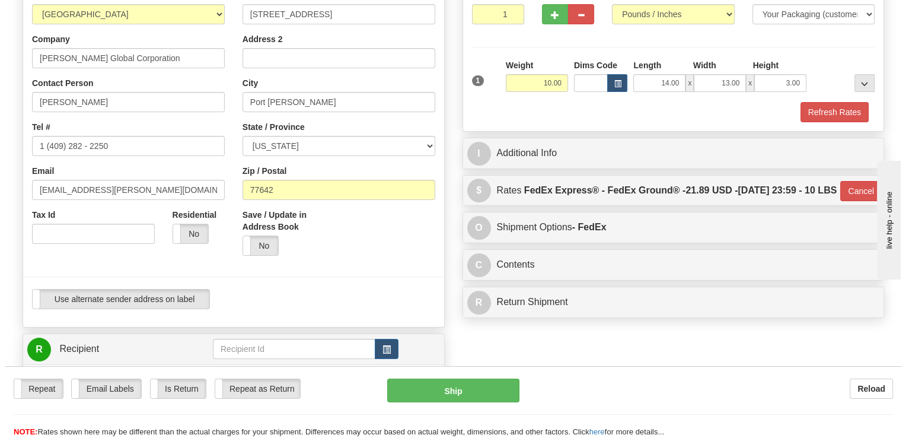
scroll to position [119, 0]
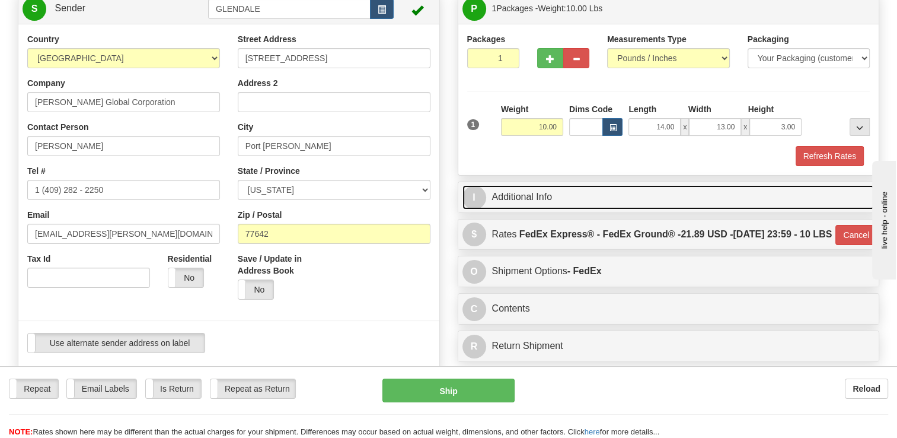
click at [538, 190] on link "I Additional Info" at bounding box center [669, 197] width 413 height 24
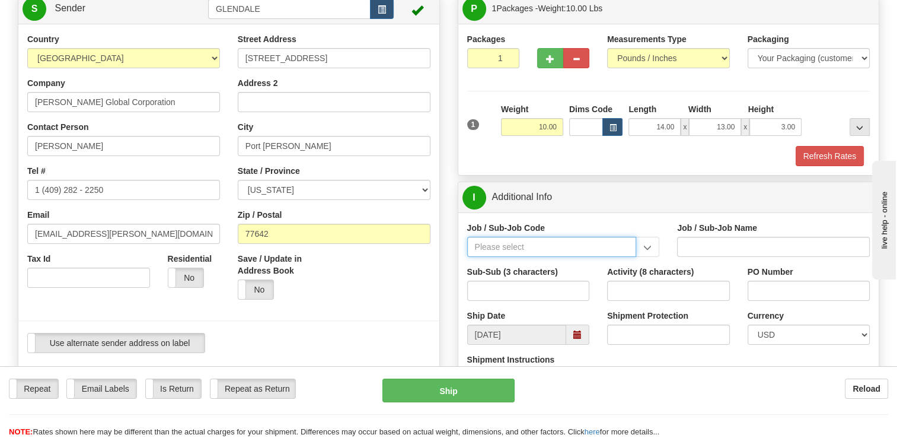
click at [517, 246] on input "Job / Sub-Job Code" at bounding box center [552, 247] width 170 height 20
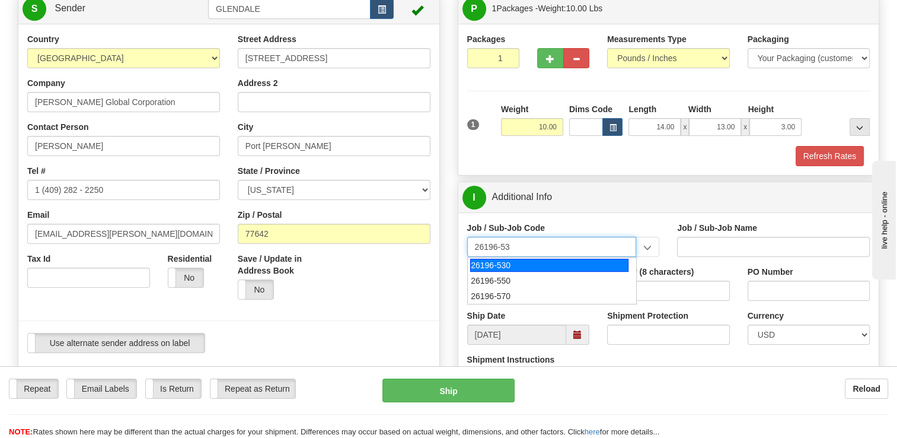
type input "26196-530"
click at [506, 265] on div "26196-530" at bounding box center [549, 265] width 158 height 13
type input "PORT [PERSON_NAME] LNG - ENERGY FIELD PROFESSIONALS"
type input "26196-530"
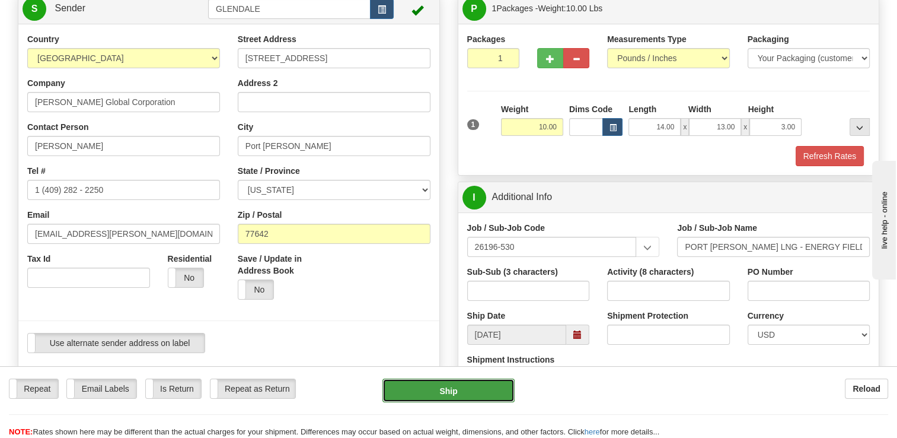
click at [451, 395] on button "Ship" at bounding box center [449, 390] width 132 height 24
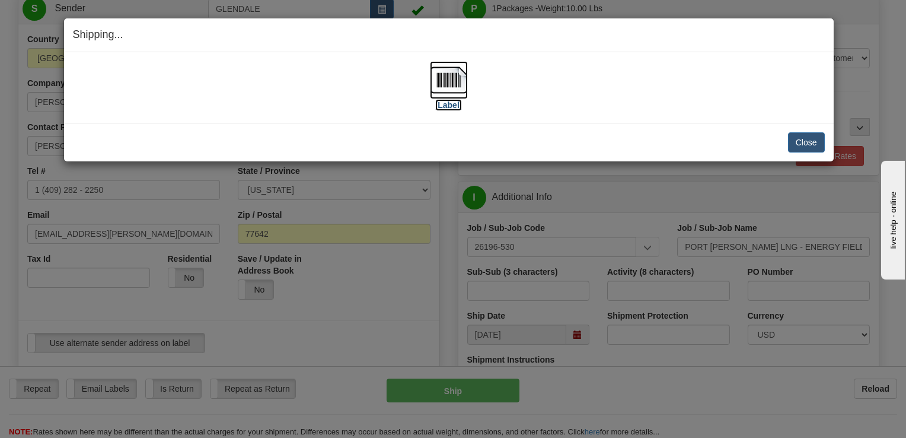
click at [450, 101] on label "[Label]" at bounding box center [448, 105] width 27 height 12
click at [796, 148] on button "Close" at bounding box center [806, 142] width 37 height 20
